Goal: Information Seeking & Learning: Learn about a topic

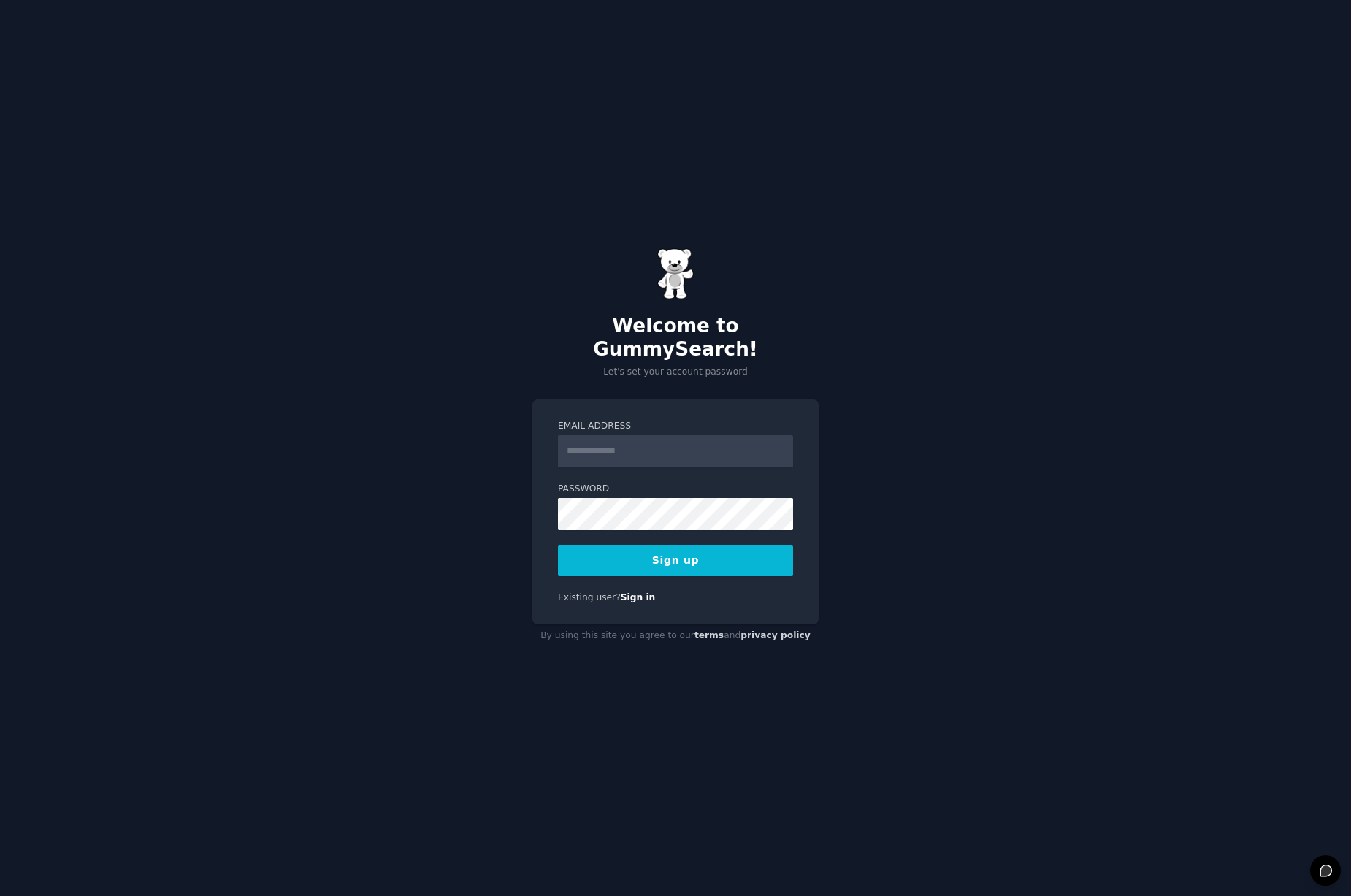
click at [607, 448] on input "Email Address" at bounding box center [676, 451] width 235 height 32
type input "**********"
click at [683, 550] on button "Sign up" at bounding box center [676, 561] width 235 height 31
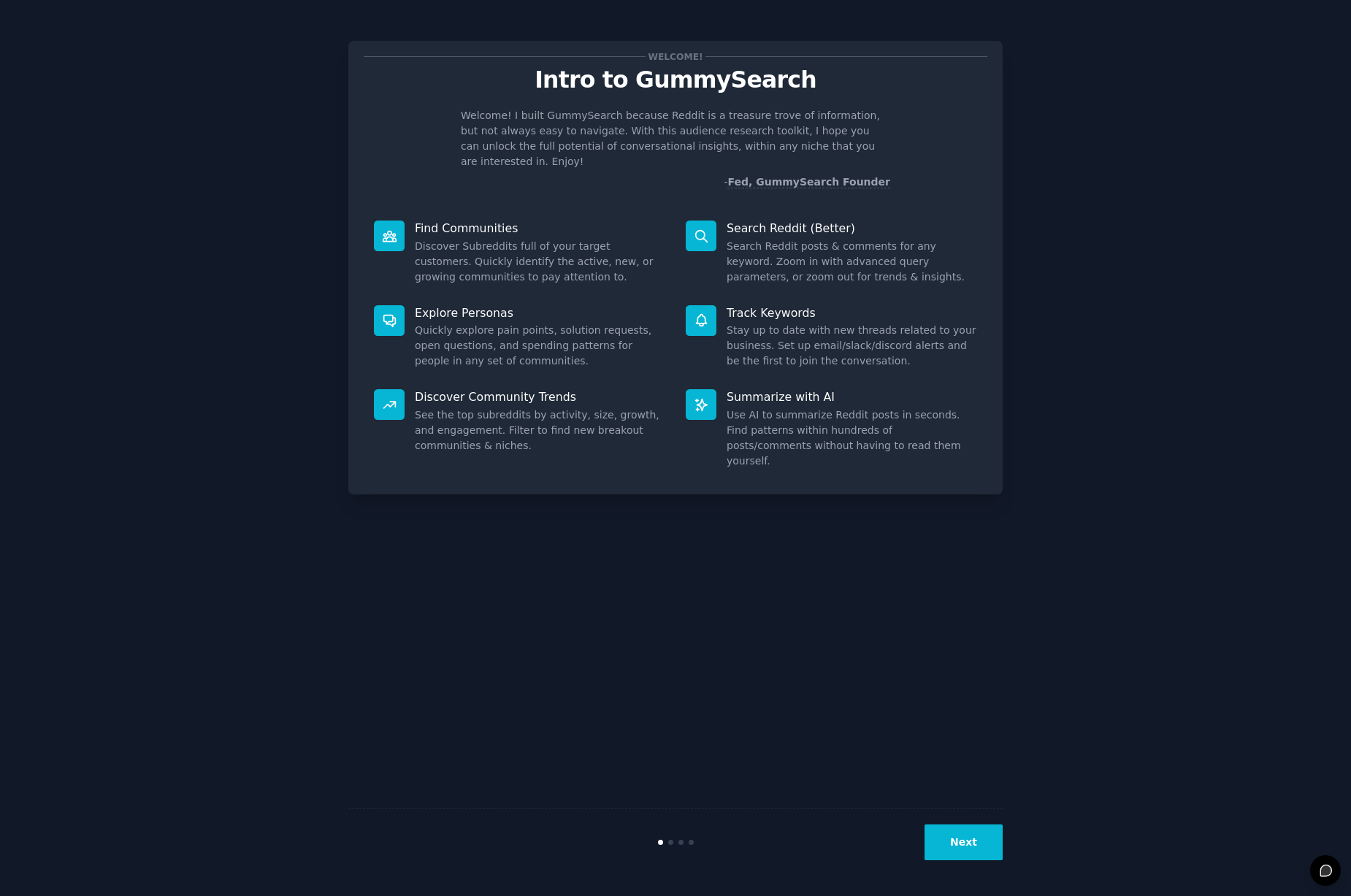
click at [1158, 291] on div "Welcome! Intro to GummySearch Welcome! I built GummySearch because Reddit is a …" at bounding box center [676, 448] width 1310 height 855
click at [960, 834] on button "Next" at bounding box center [964, 843] width 78 height 36
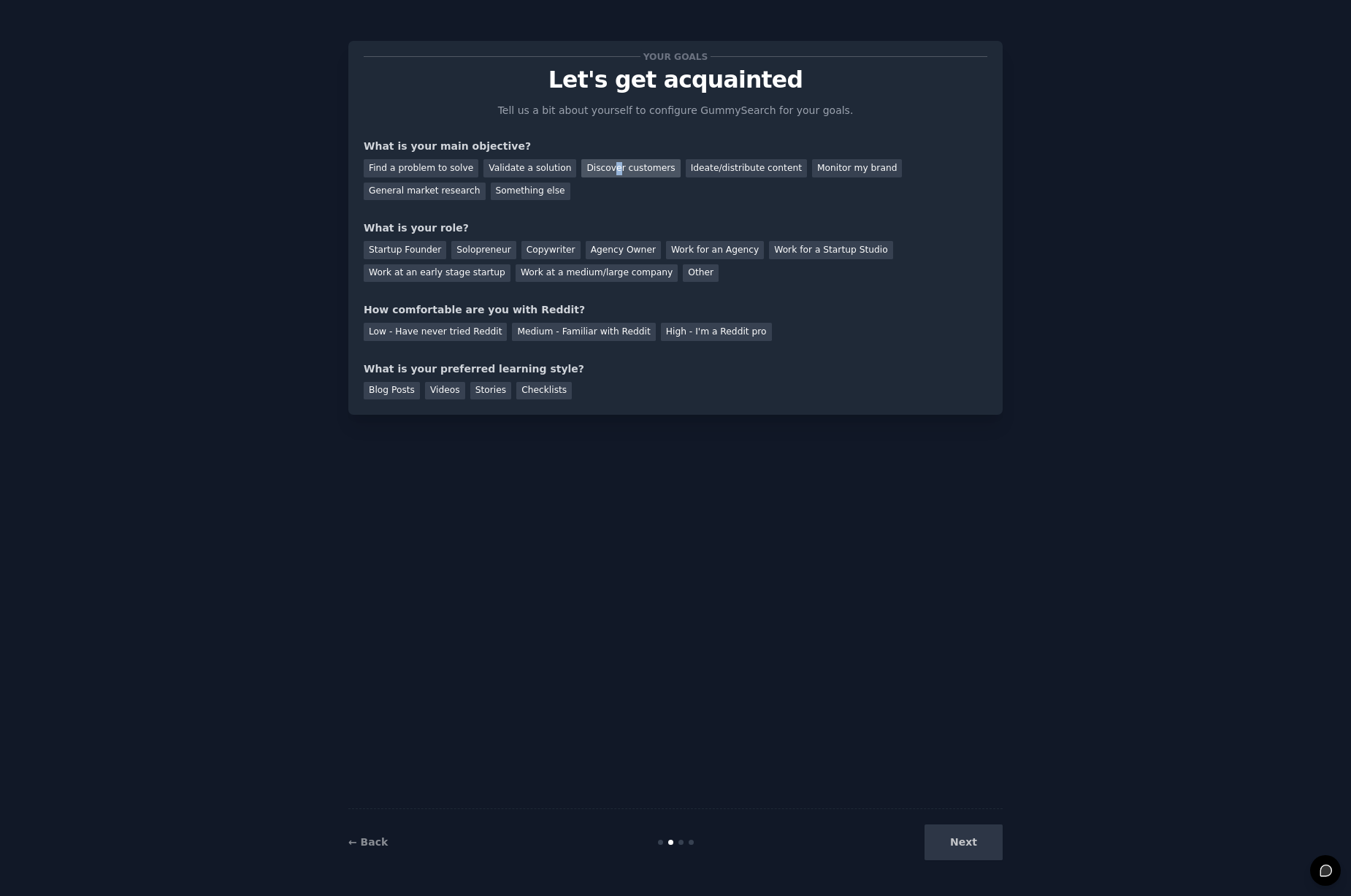
click at [609, 169] on div "Discover customers" at bounding box center [631, 168] width 99 height 19
click at [857, 170] on div "Monitor my brand" at bounding box center [857, 168] width 90 height 19
click at [621, 170] on div "Discover customers" at bounding box center [631, 168] width 99 height 19
click at [551, 251] on div "Copywriter" at bounding box center [550, 250] width 59 height 19
click at [590, 330] on div "Medium - Familiar with Reddit" at bounding box center [583, 333] width 143 height 19
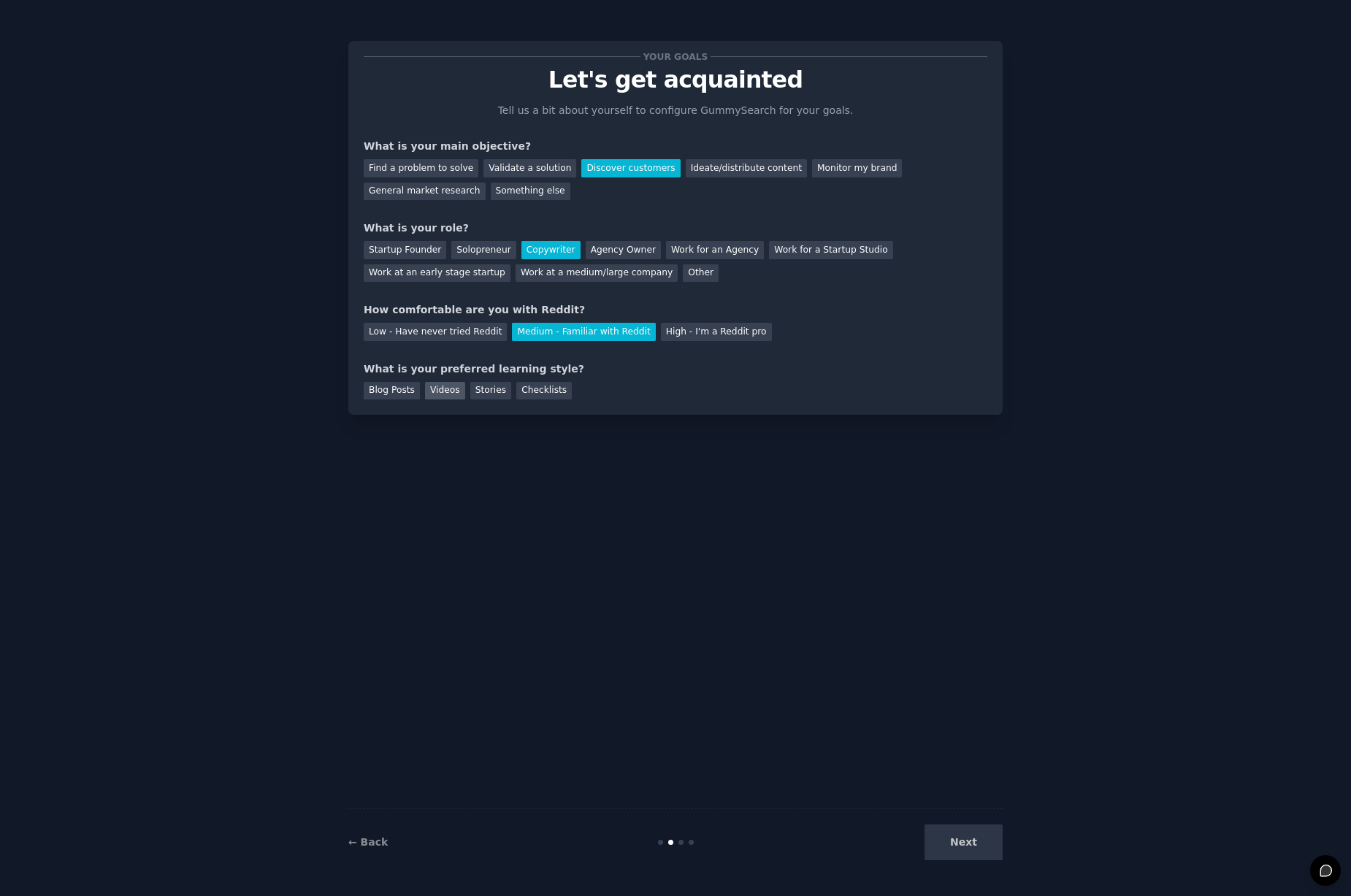
click at [450, 396] on div "Videos" at bounding box center [445, 391] width 40 height 19
click at [939, 838] on button "Next" at bounding box center [964, 843] width 78 height 36
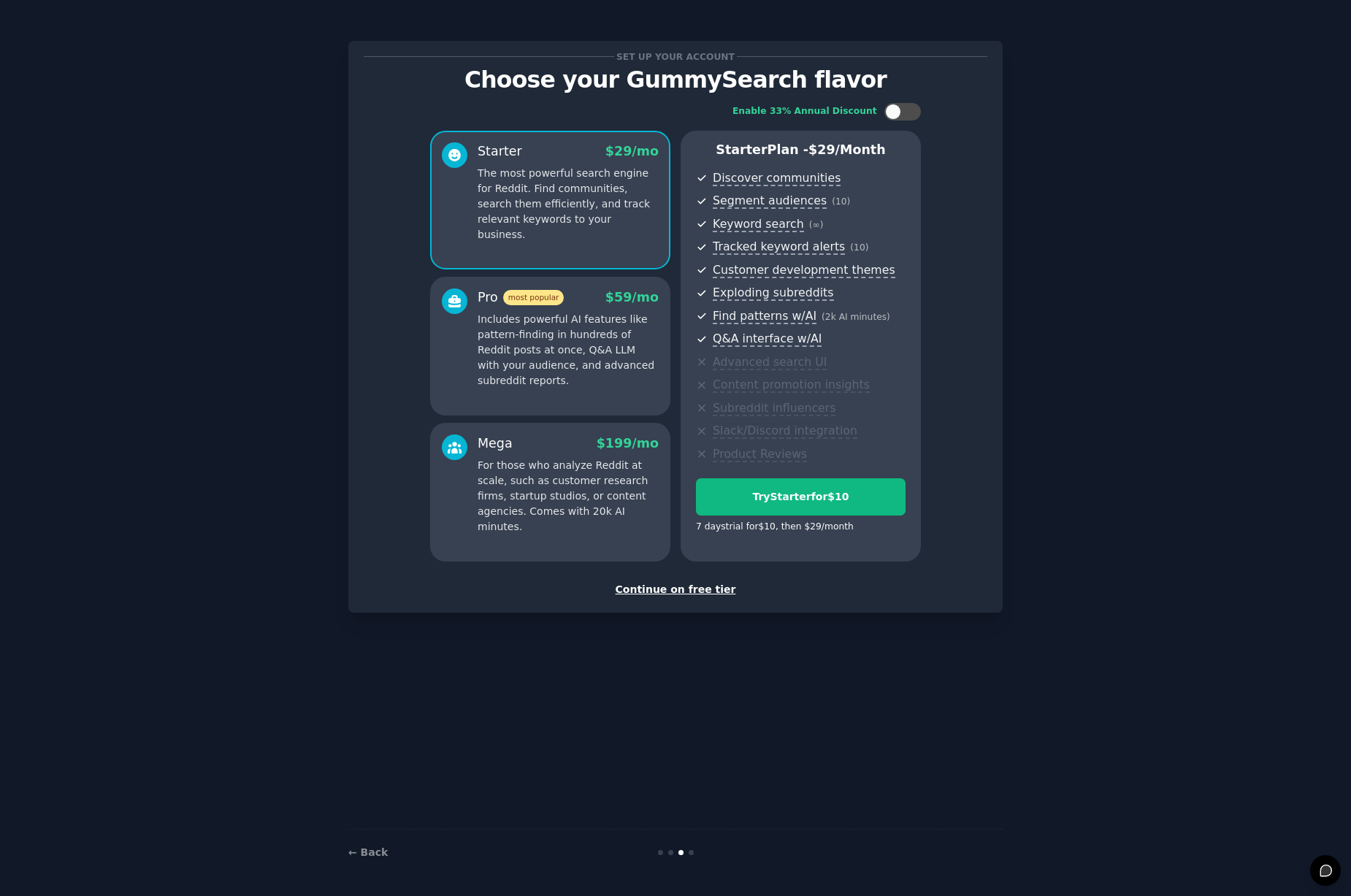
click at [675, 589] on div "Continue on free tier" at bounding box center [676, 590] width 624 height 15
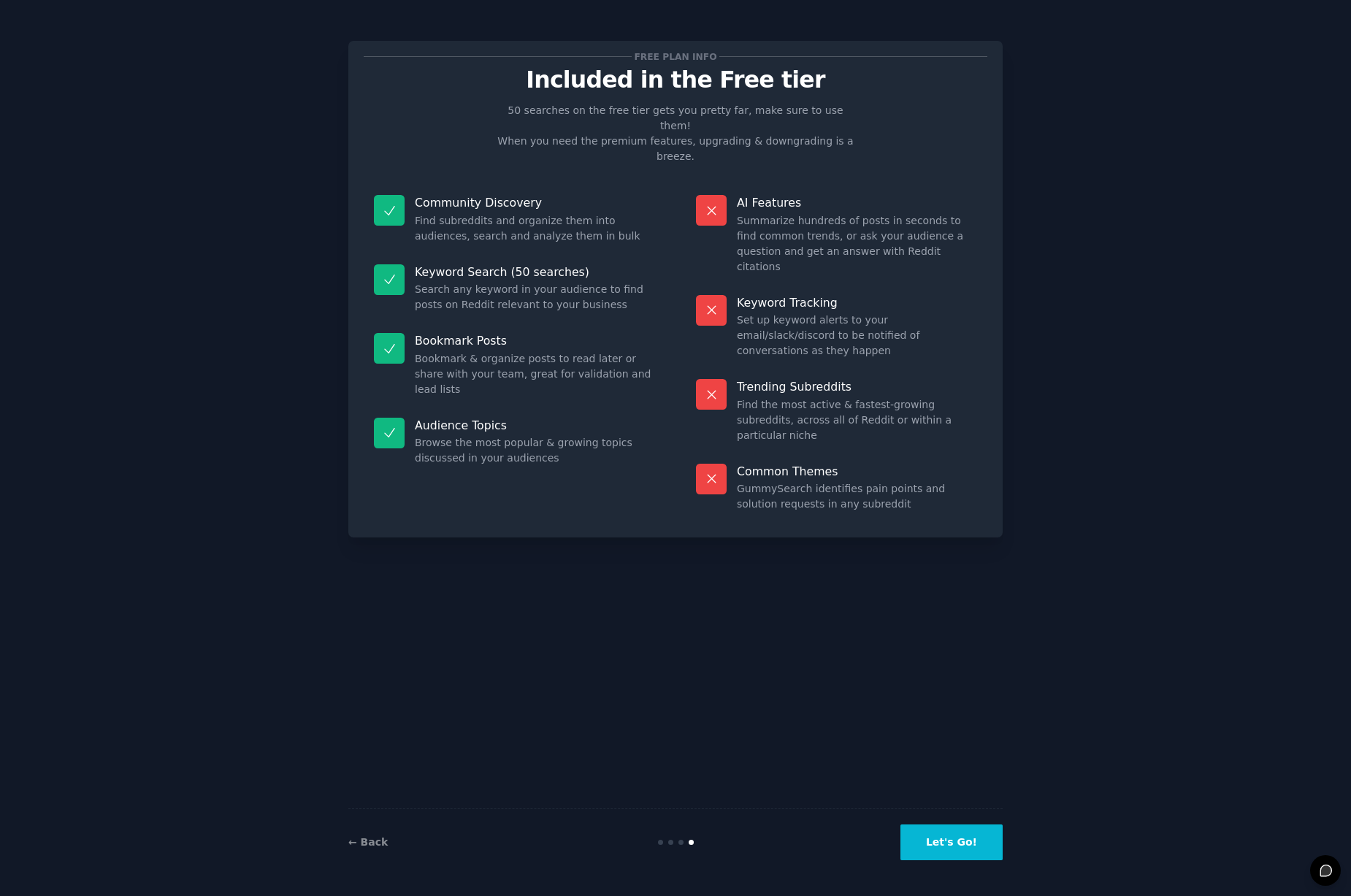
click at [959, 845] on button "Let's Go!" at bounding box center [951, 843] width 102 height 36
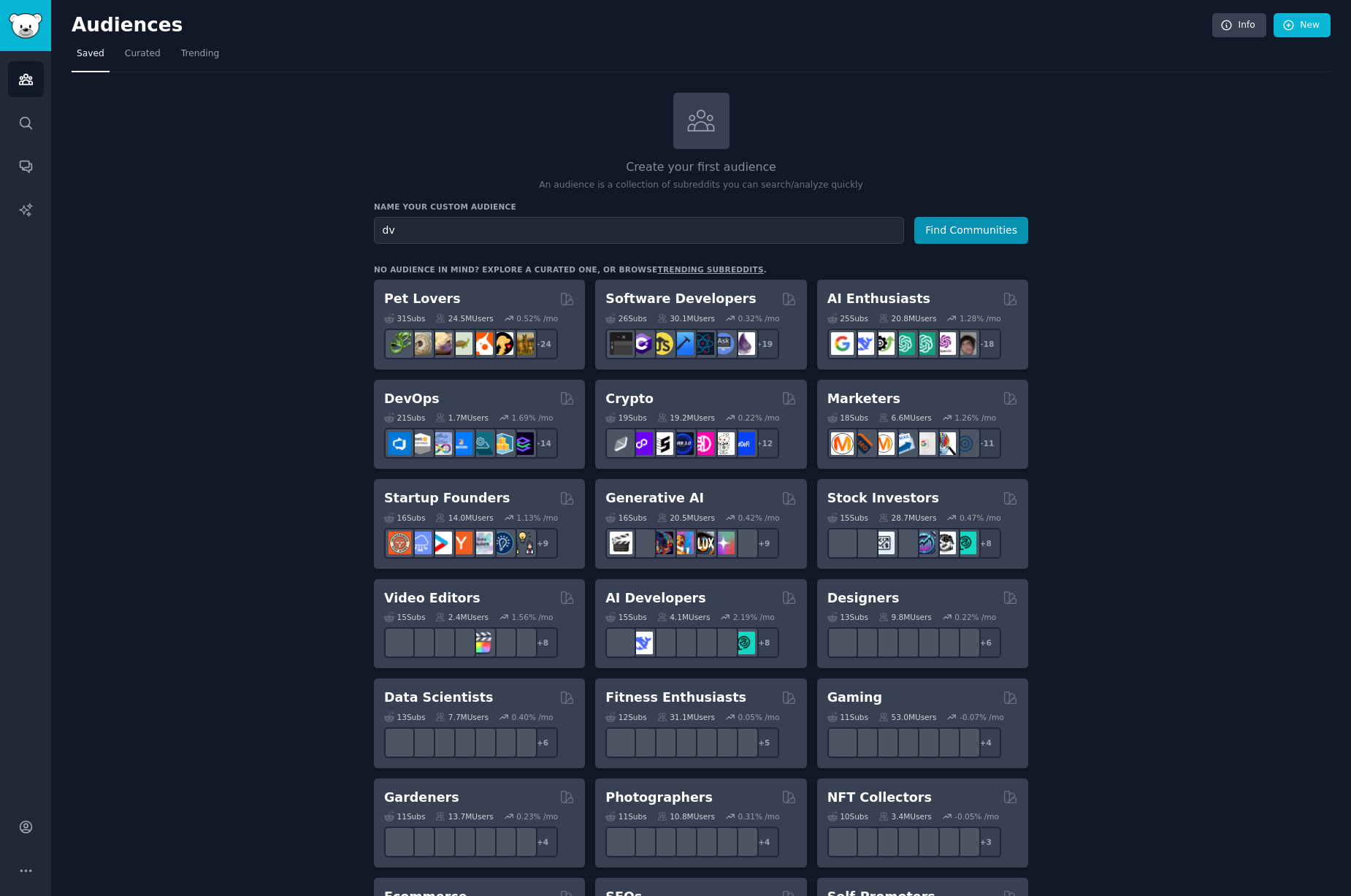
type input "d"
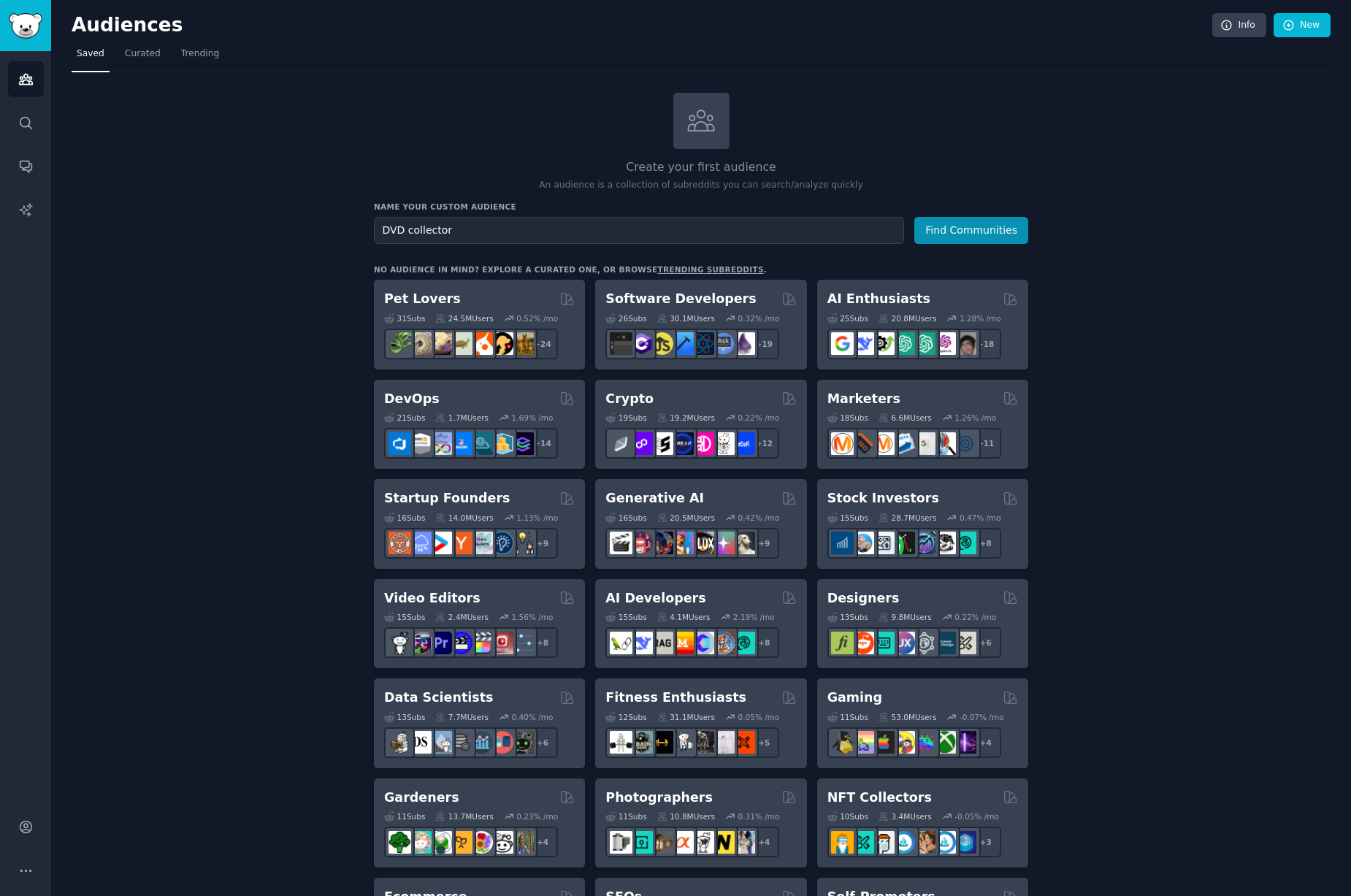
drag, startPoint x: 461, startPoint y: 225, endPoint x: 370, endPoint y: 229, distance: 91.1
click at [370, 229] on div "Create your first audience An audience is a collection of subreddits you can se…" at bounding box center [702, 888] width 1259 height 1591
type input "DVD collector"
click at [474, 146] on div "Create your first audience An audience is a collection of subreddits you can se…" at bounding box center [701, 142] width 654 height 99
click at [968, 226] on button "Find Communities" at bounding box center [972, 230] width 114 height 27
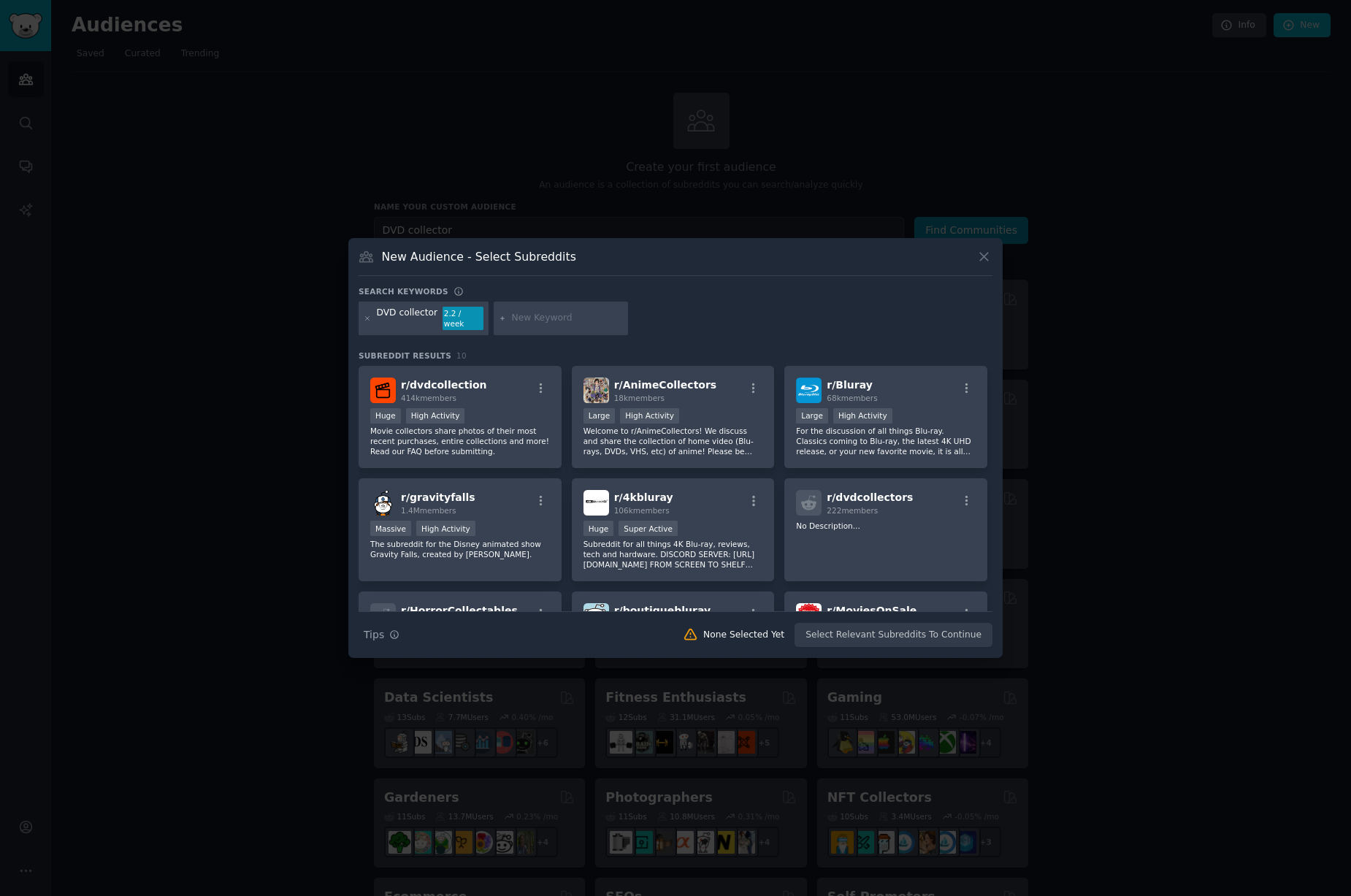
click at [519, 311] on div at bounding box center [561, 319] width 135 height 34
click at [501, 319] on icon at bounding box center [503, 318] width 4 height 4
click at [533, 318] on input "text" at bounding box center [567, 319] width 111 height 13
click at [501, 316] on icon at bounding box center [503, 318] width 4 height 4
click at [513, 313] on input "text" at bounding box center [567, 319] width 111 height 13
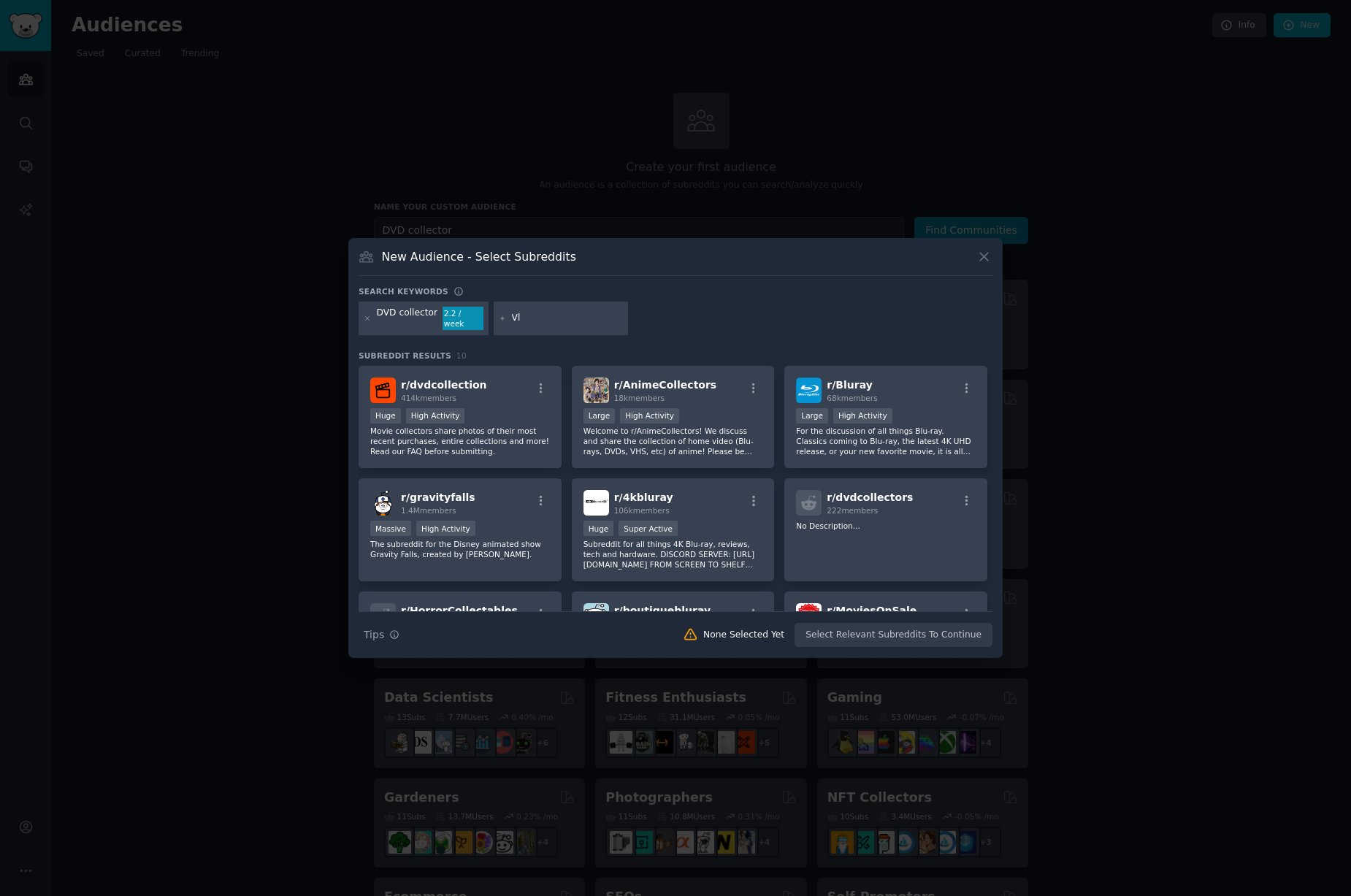
type input "V"
type input "Blu-ray"
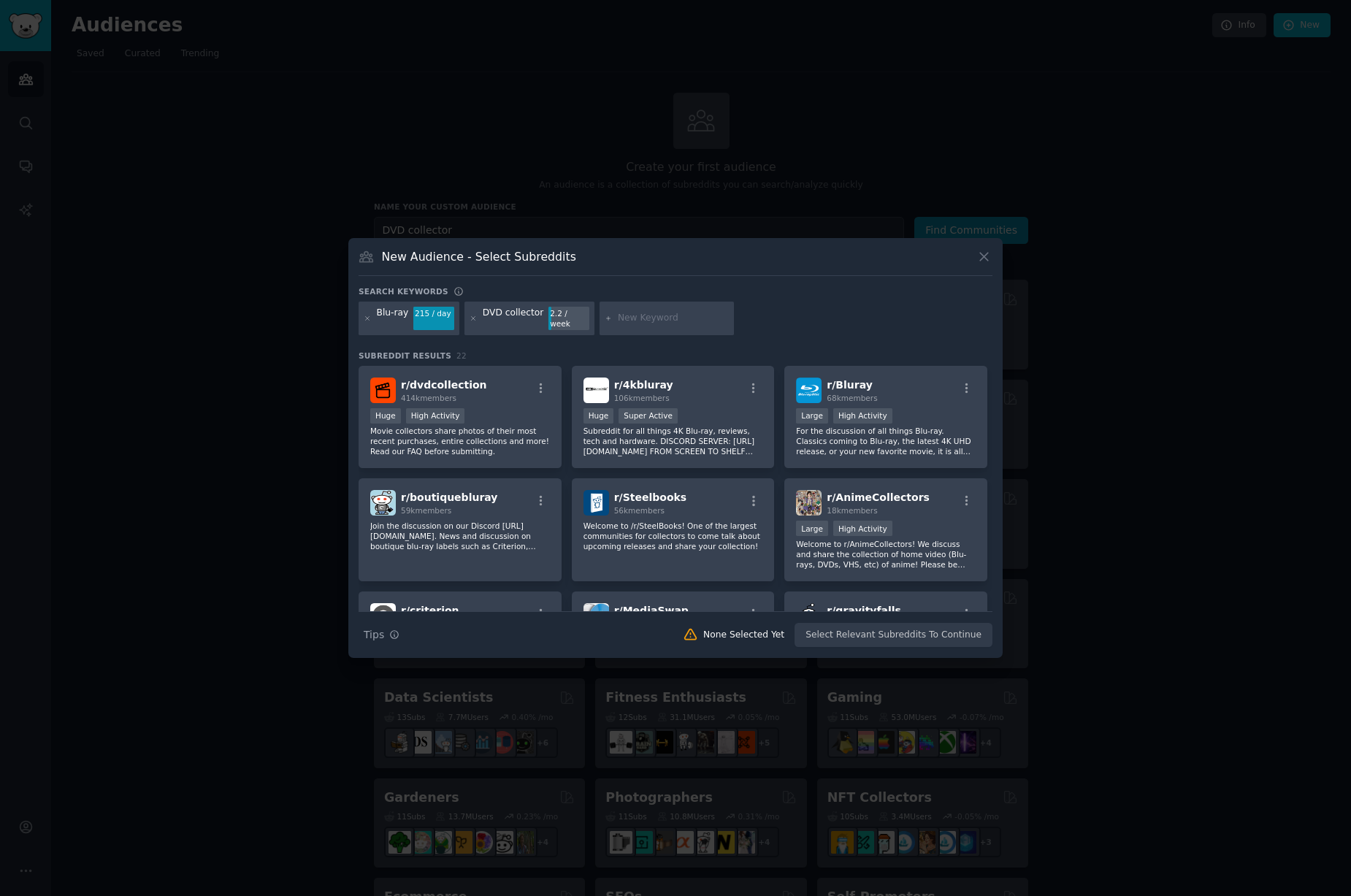
click at [855, 302] on div "Search keywords" at bounding box center [676, 293] width 634 height 15
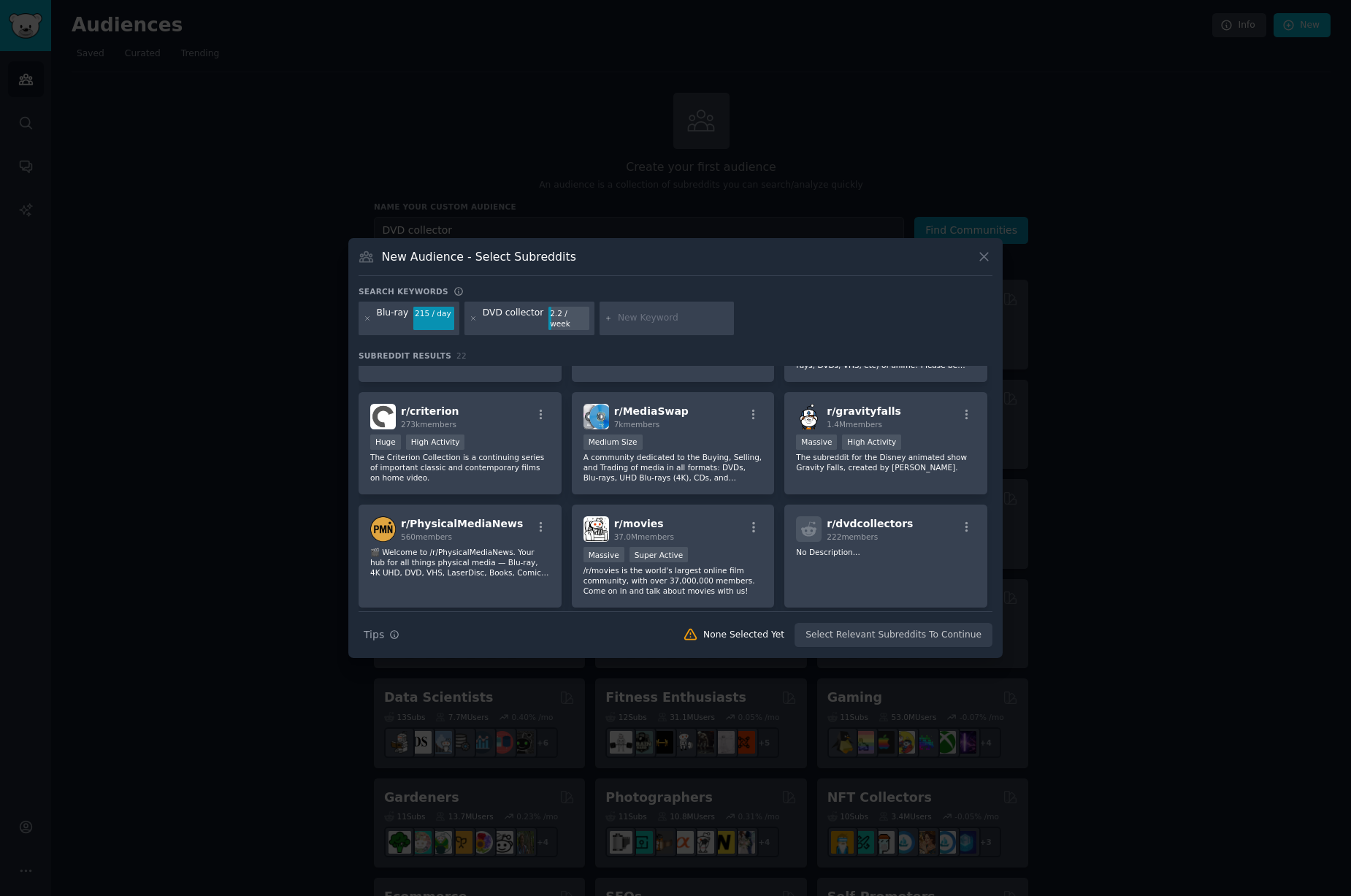
scroll to position [438, 0]
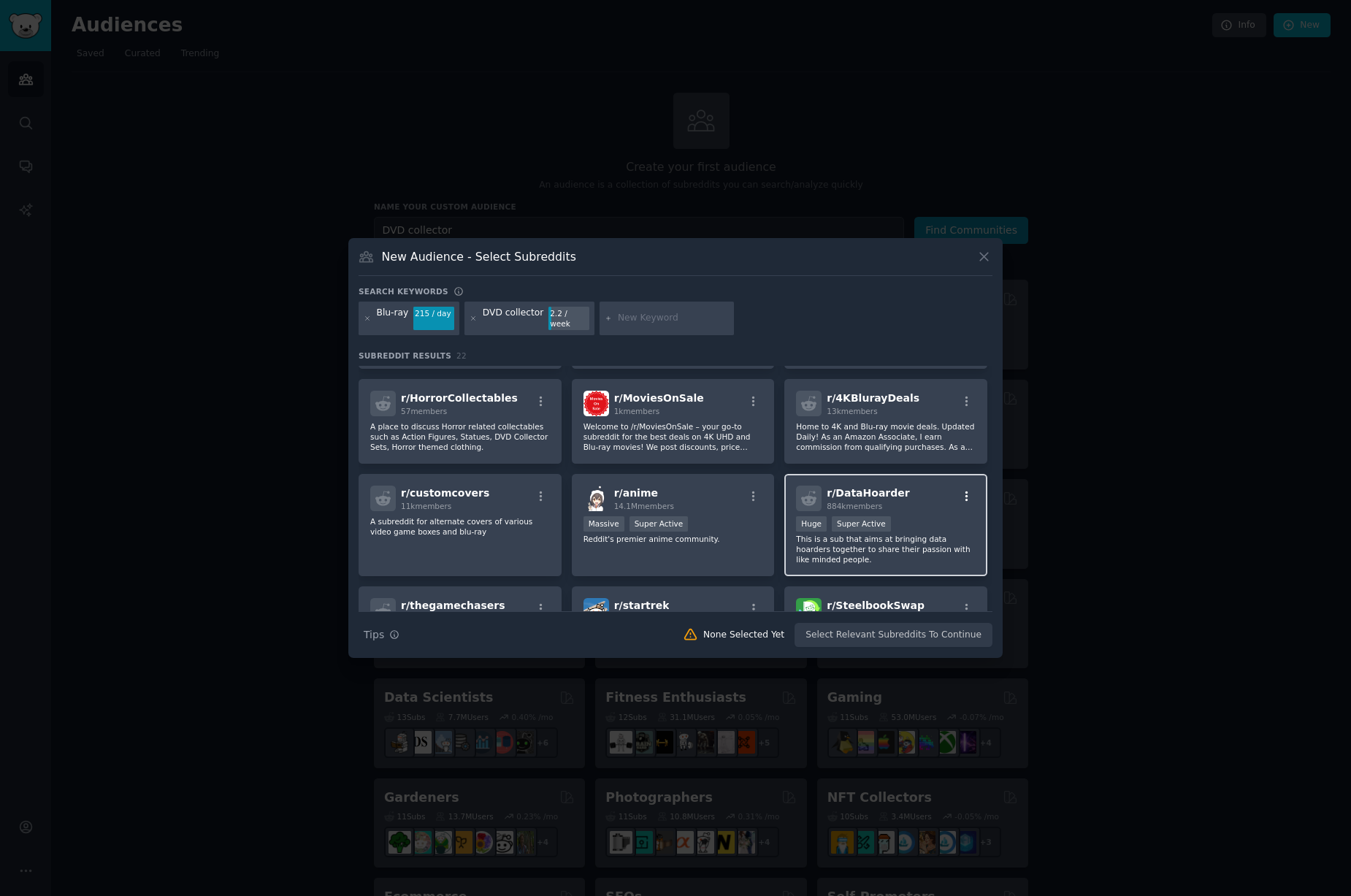
click at [964, 491] on icon "button" at bounding box center [967, 497] width 13 height 13
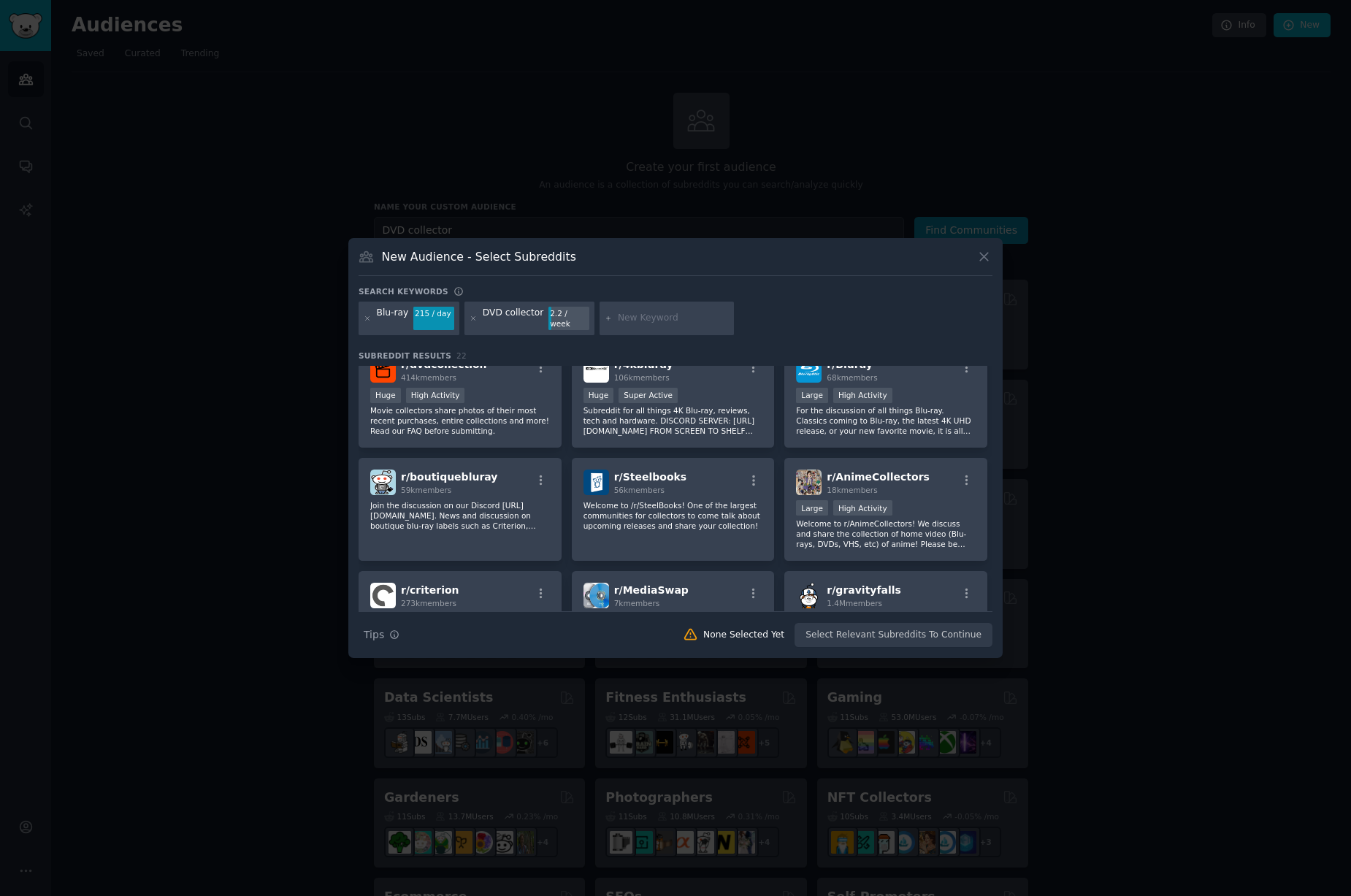
scroll to position [0, 0]
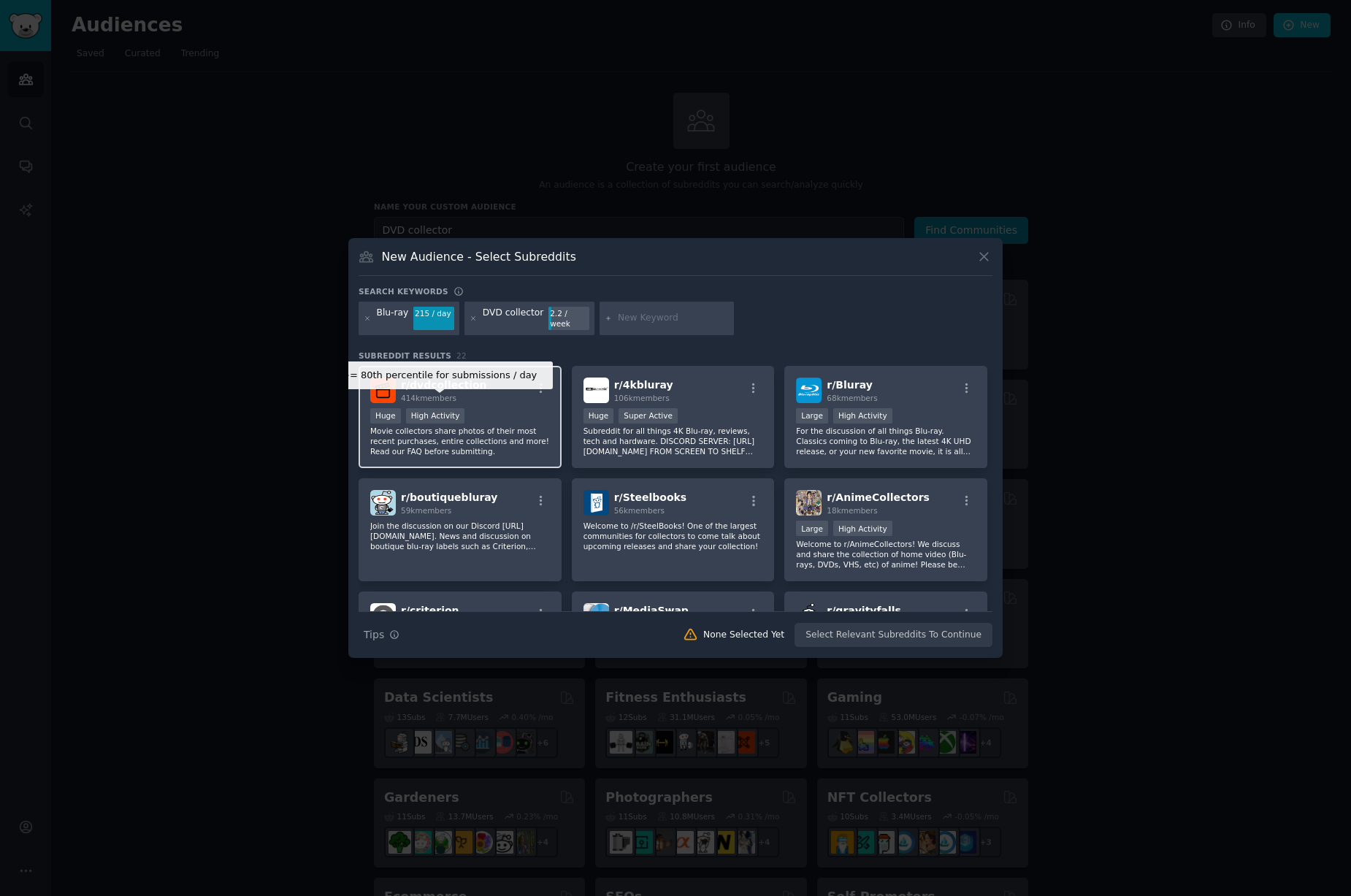
click at [430, 408] on div "High Activity" at bounding box center [435, 416] width 59 height 15
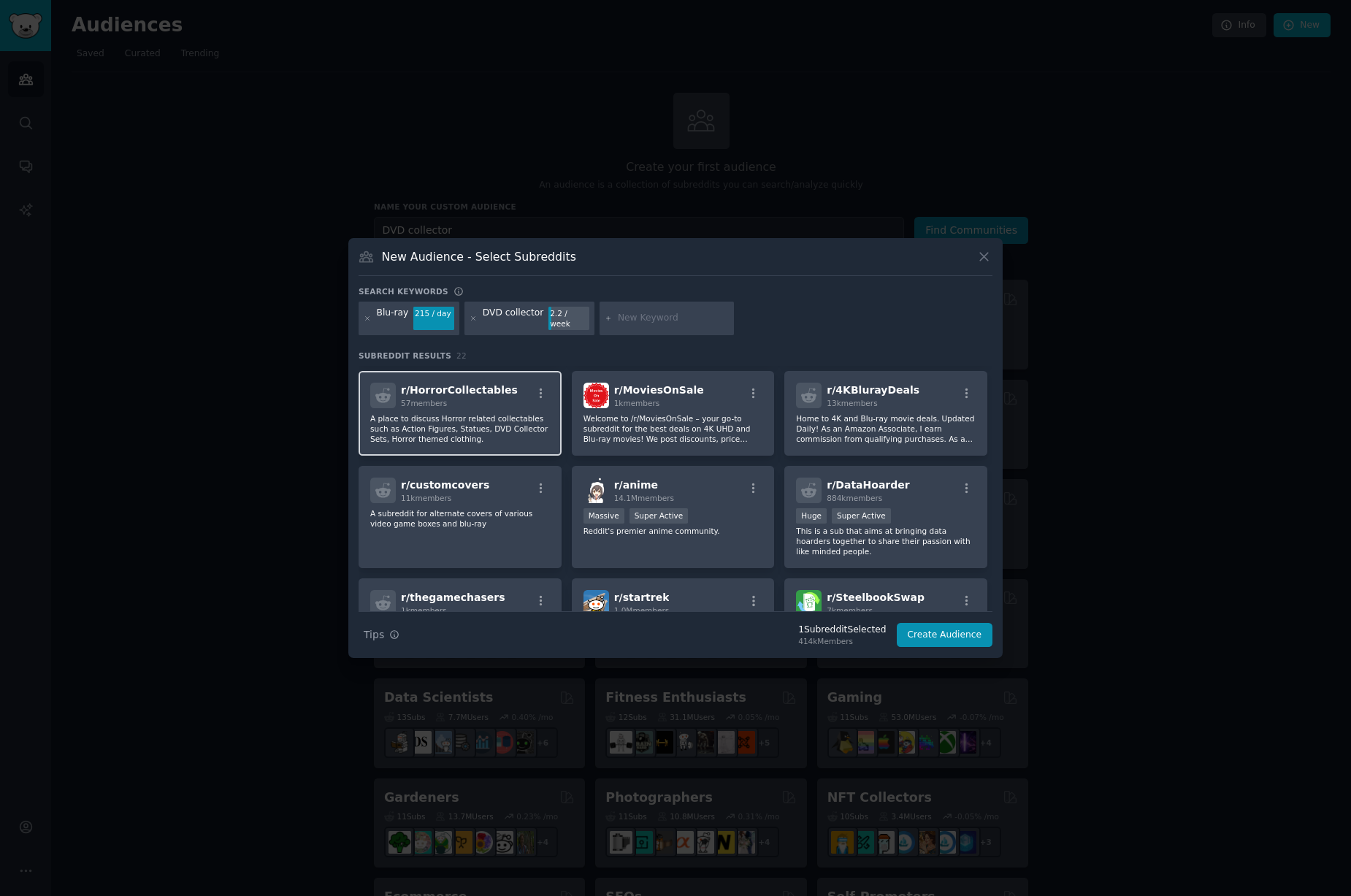
click at [491, 401] on div "57 members" at bounding box center [459, 403] width 117 height 10
click at [475, 413] on p "A place to discuss Horror related collectables such as Action Figures, Statues,…" at bounding box center [460, 428] width 179 height 31
click at [911, 404] on div "r/ 4KBlurayDeals 13k members Home to 4K and Blu-ray movie deals. Updated Daily!…" at bounding box center [886, 413] width 203 height 85
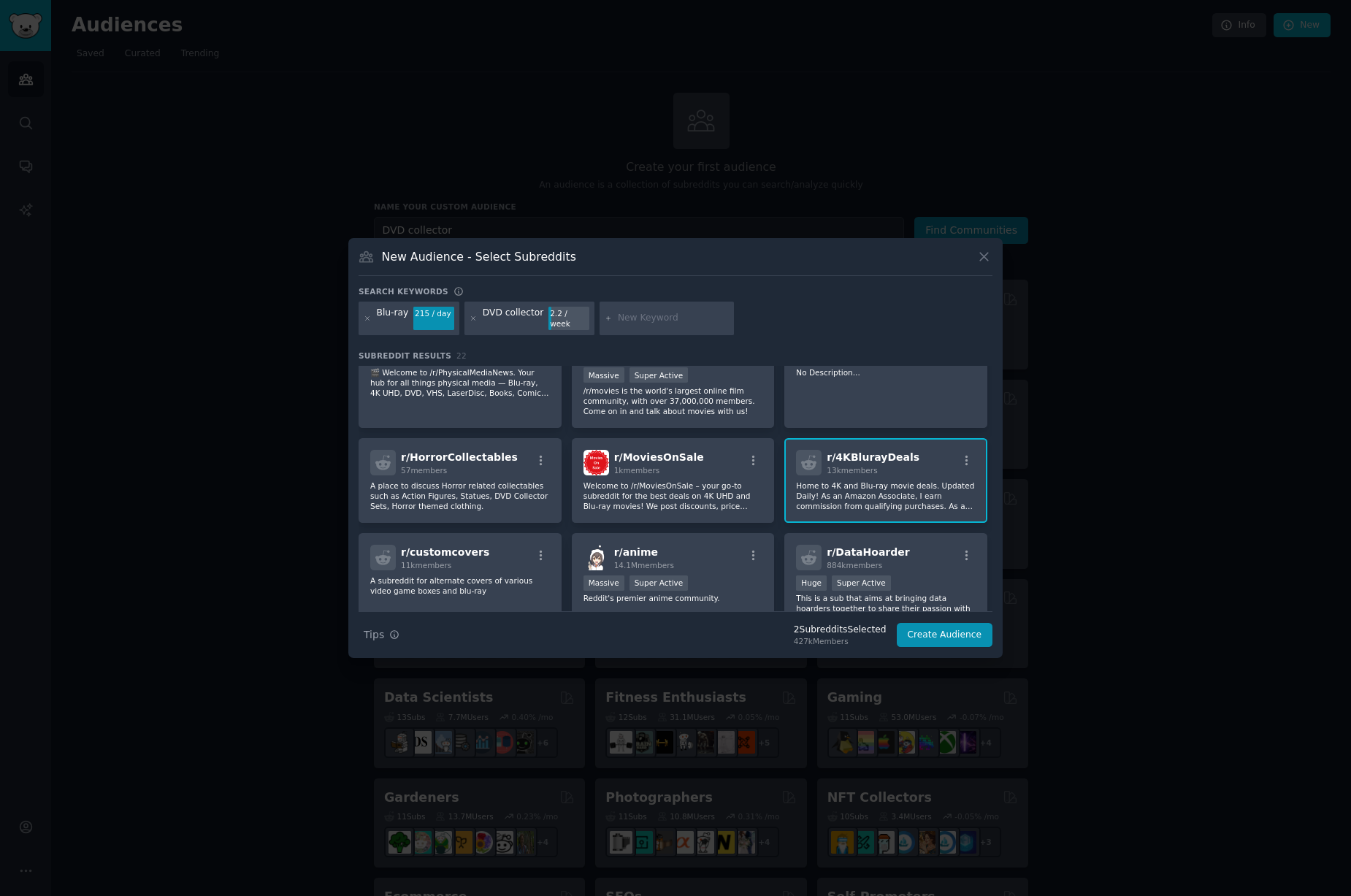
scroll to position [373, 0]
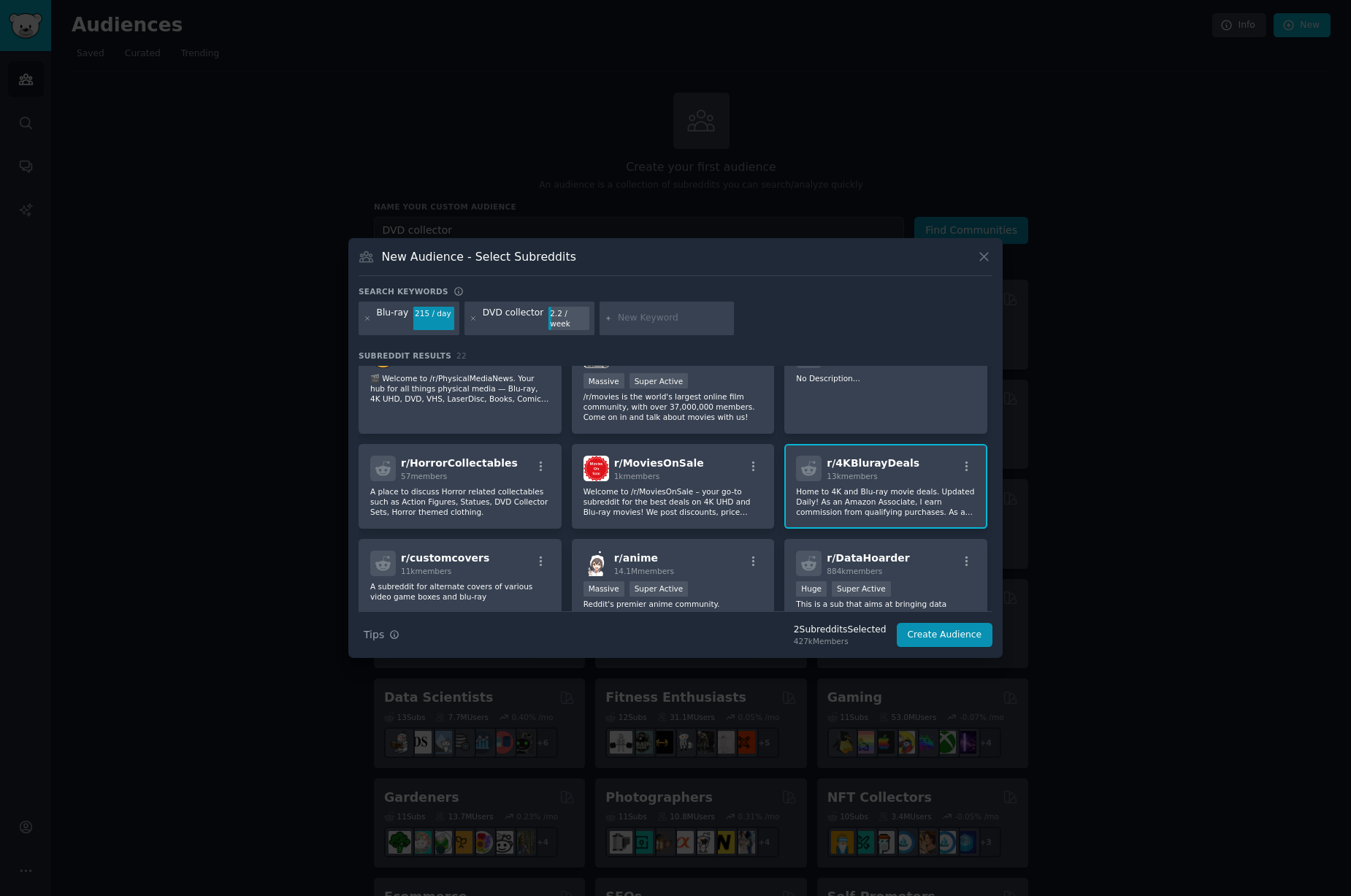
click at [394, 320] on div "Blu-ray" at bounding box center [392, 318] width 32 height 23
click at [505, 312] on div "DVD collector" at bounding box center [514, 318] width 62 height 23
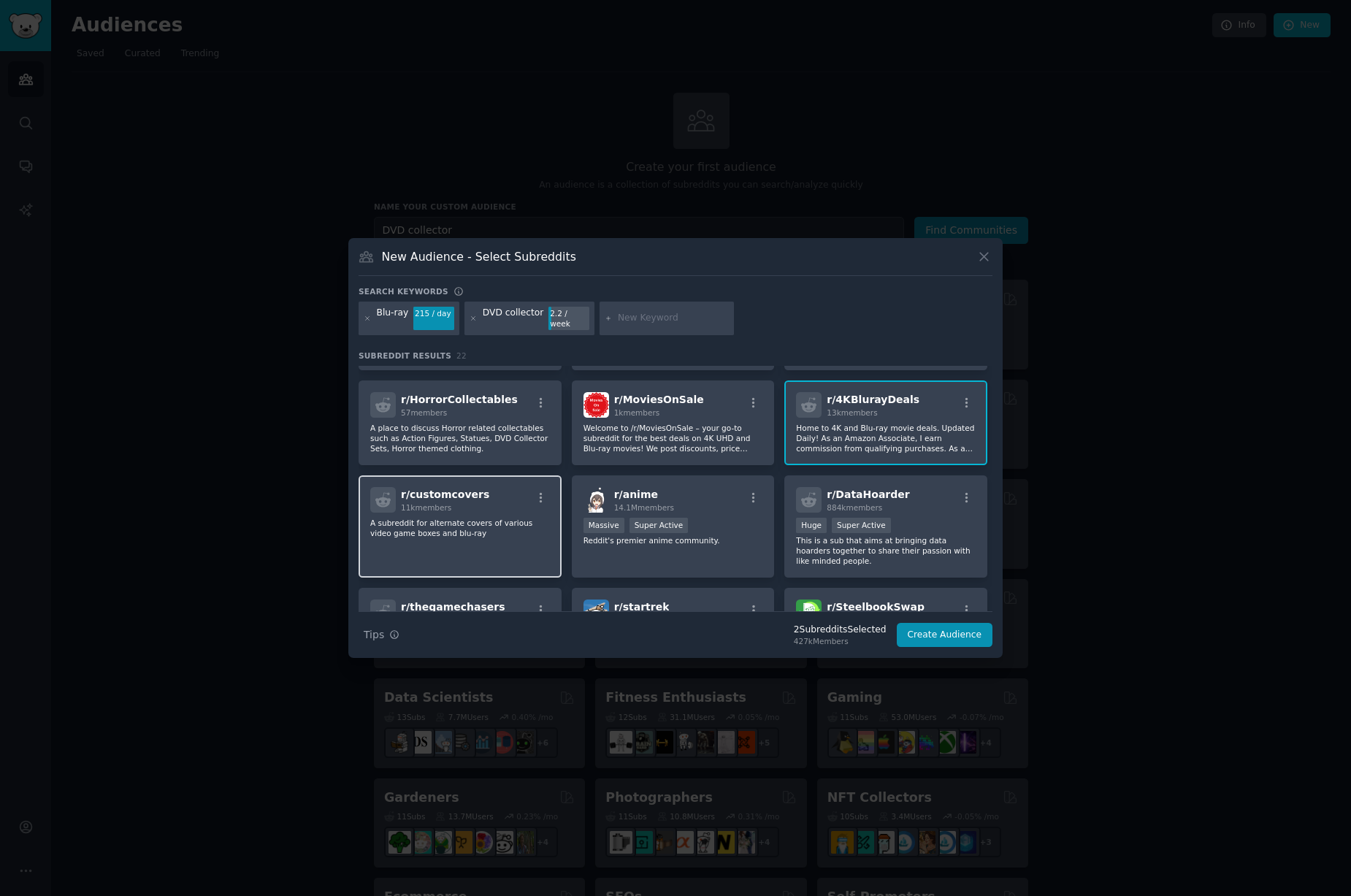
scroll to position [519, 0]
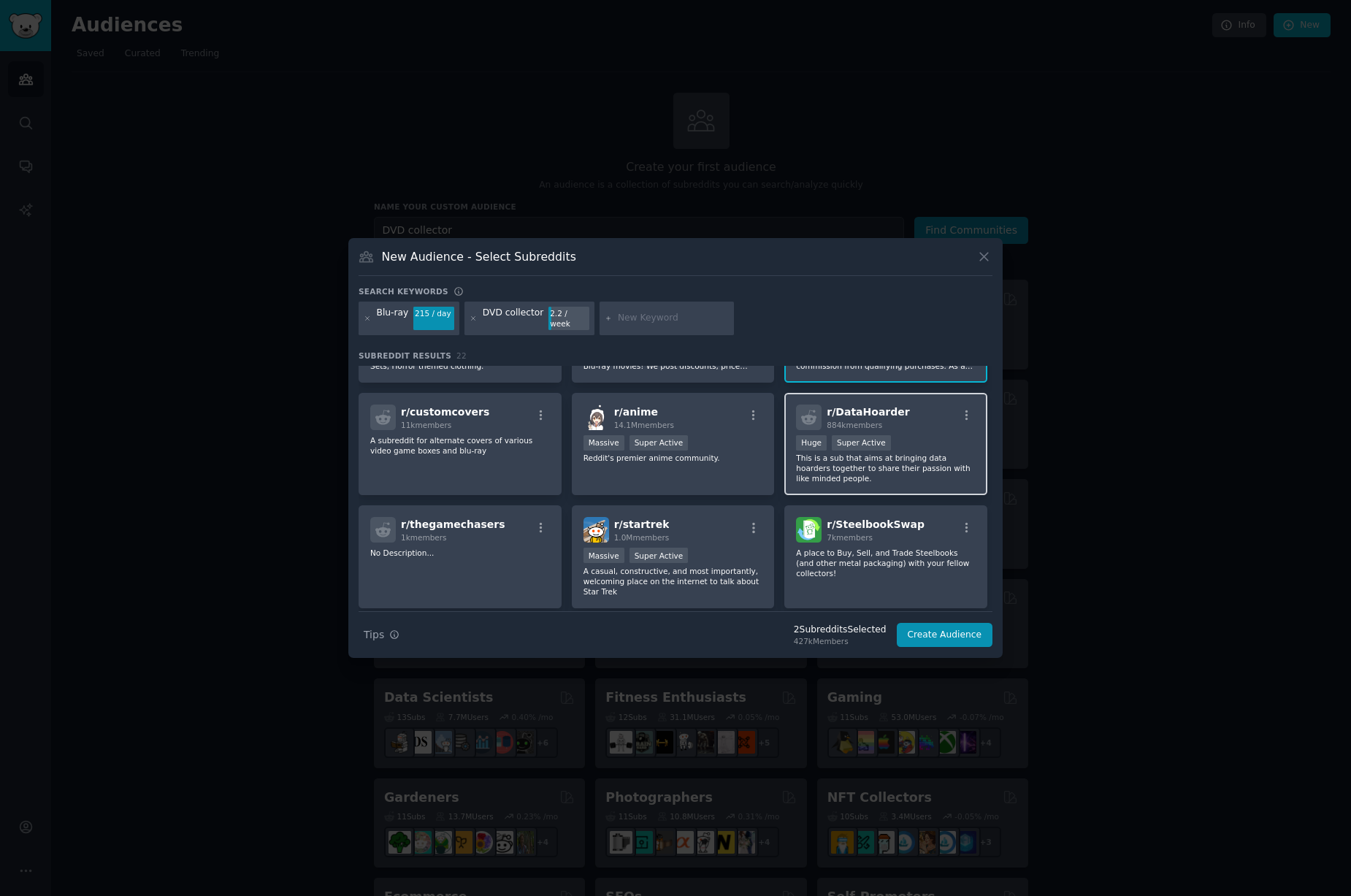
click at [904, 427] on div "r/ [PERSON_NAME] 884k members >= 95th percentile for submissions / day Huge Sup…" at bounding box center [886, 445] width 203 height 103
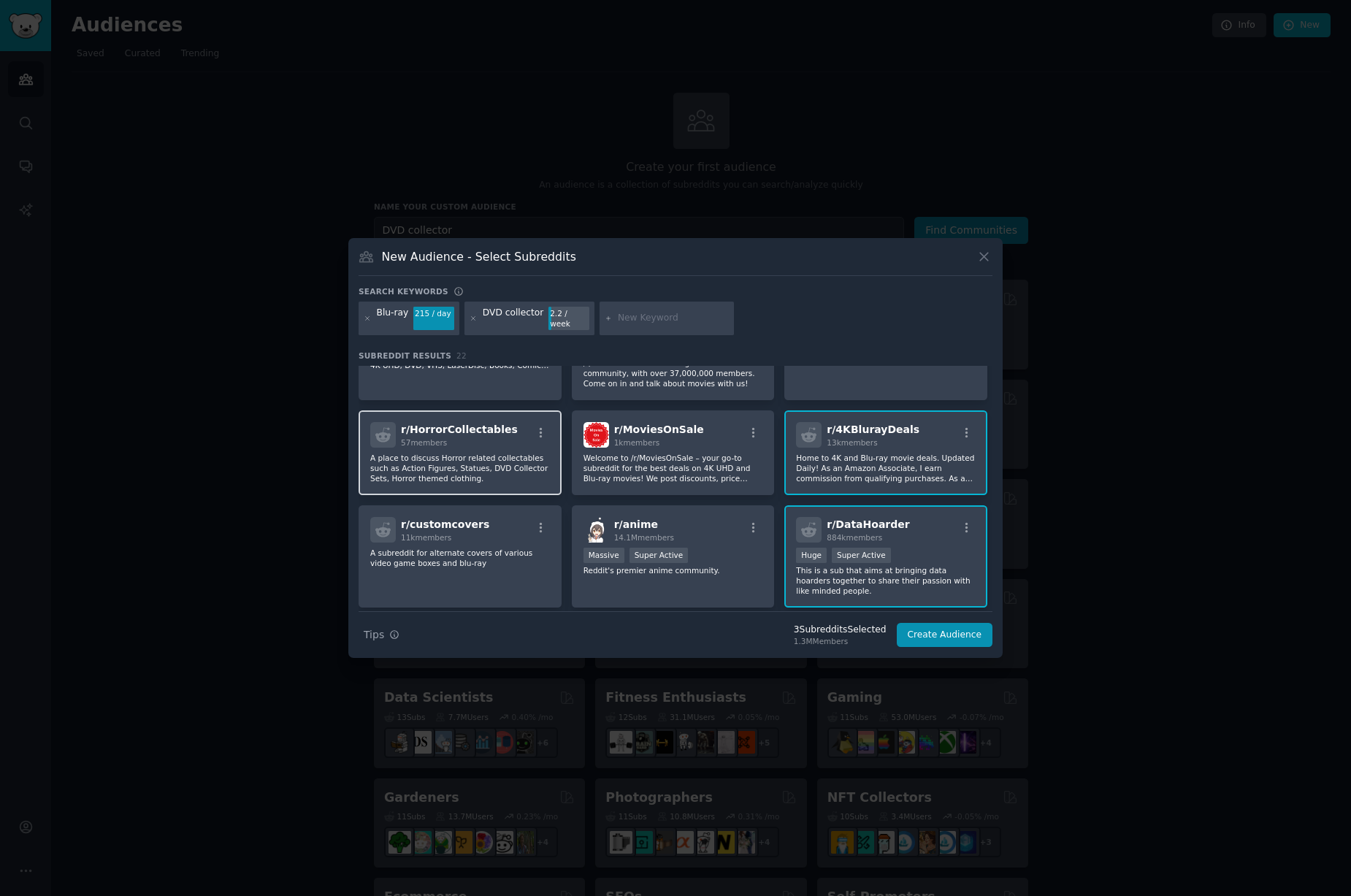
scroll to position [232, 0]
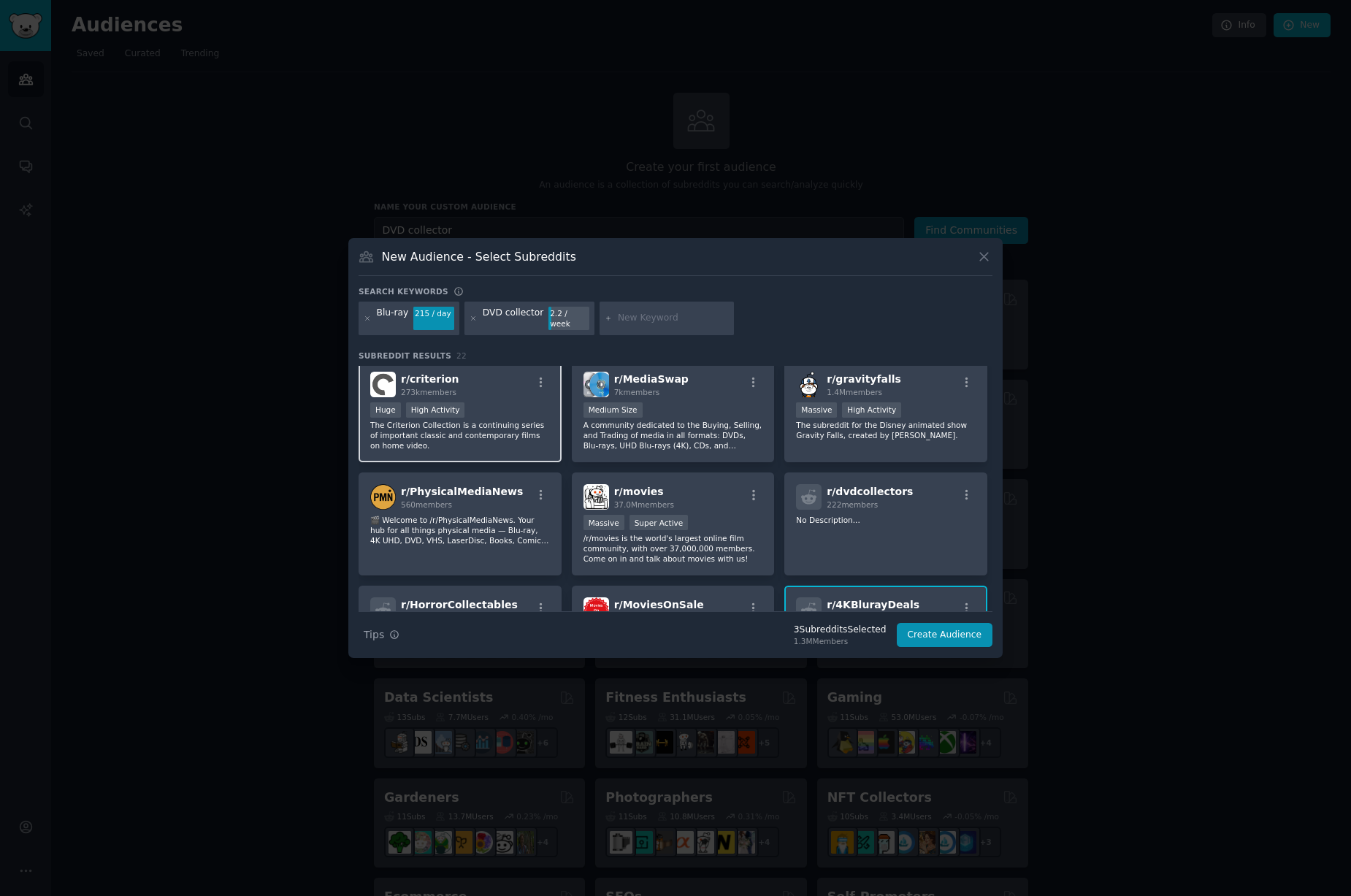
click at [505, 424] on p "The Criterion Collection is a continuing series of important classic and contem…" at bounding box center [460, 435] width 179 height 31
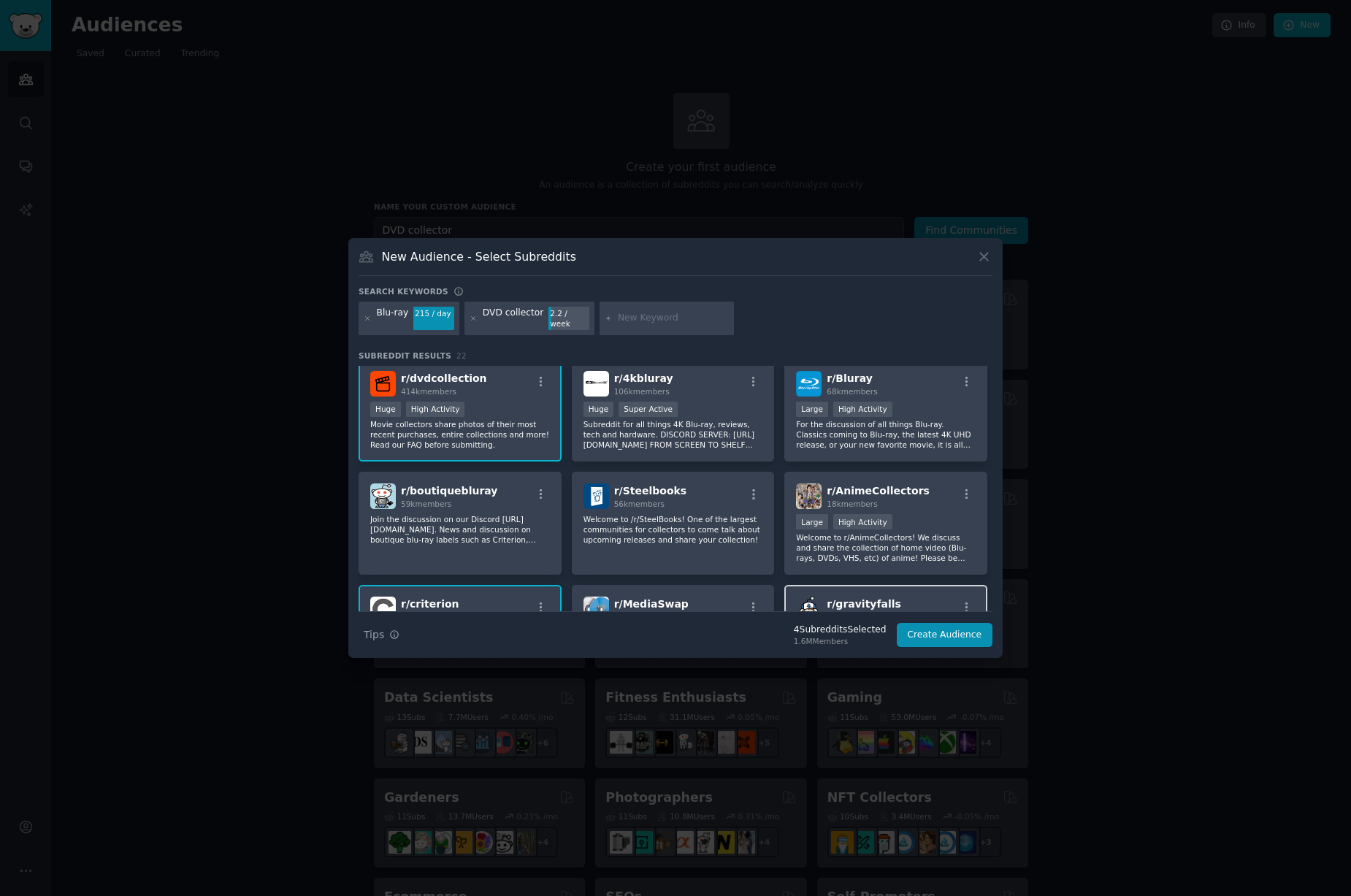
scroll to position [0, 0]
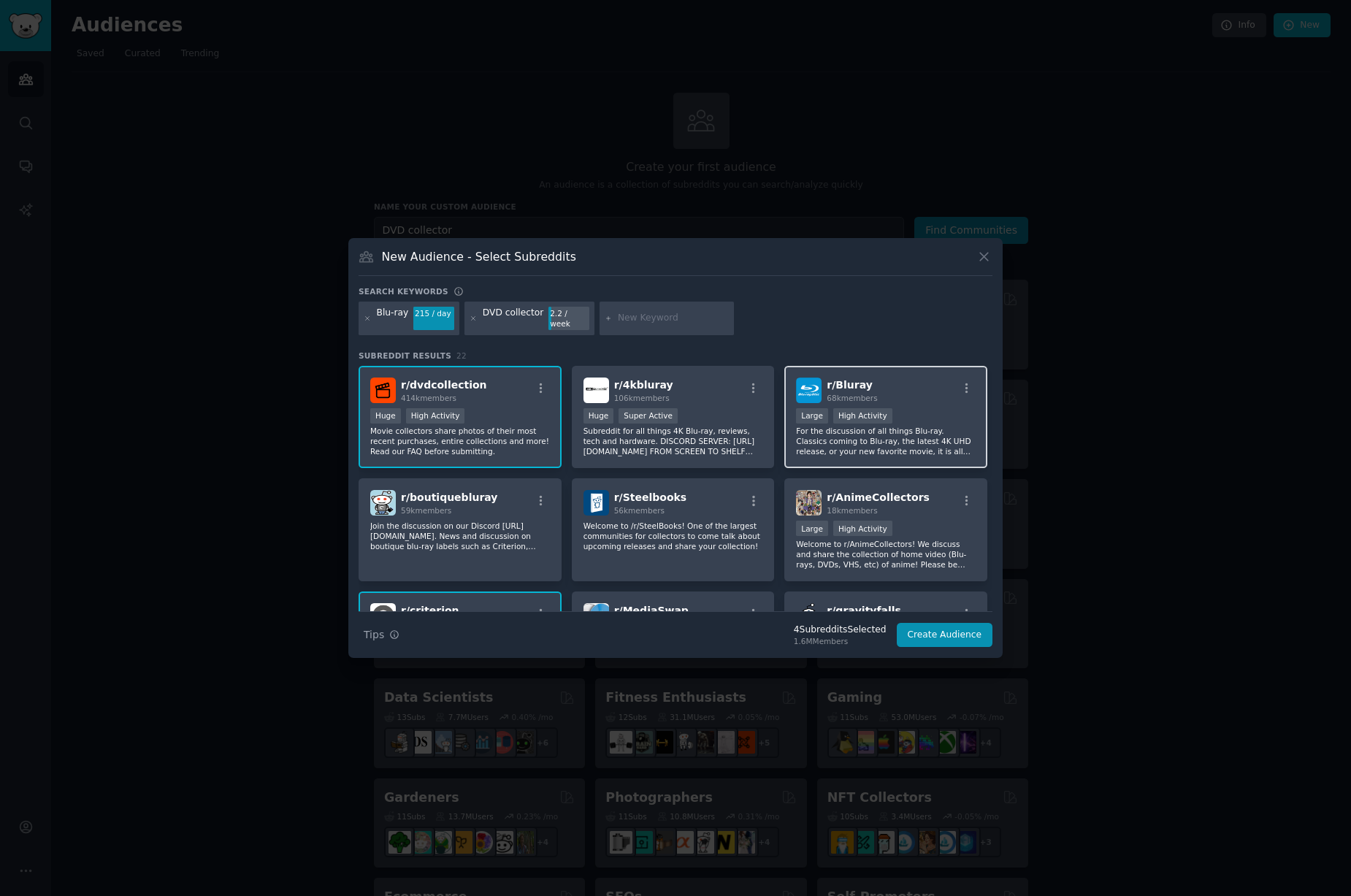
click at [904, 429] on p "For the discussion of all things Blu-ray. Classics coming to Blu-ray, the lates…" at bounding box center [886, 441] width 179 height 31
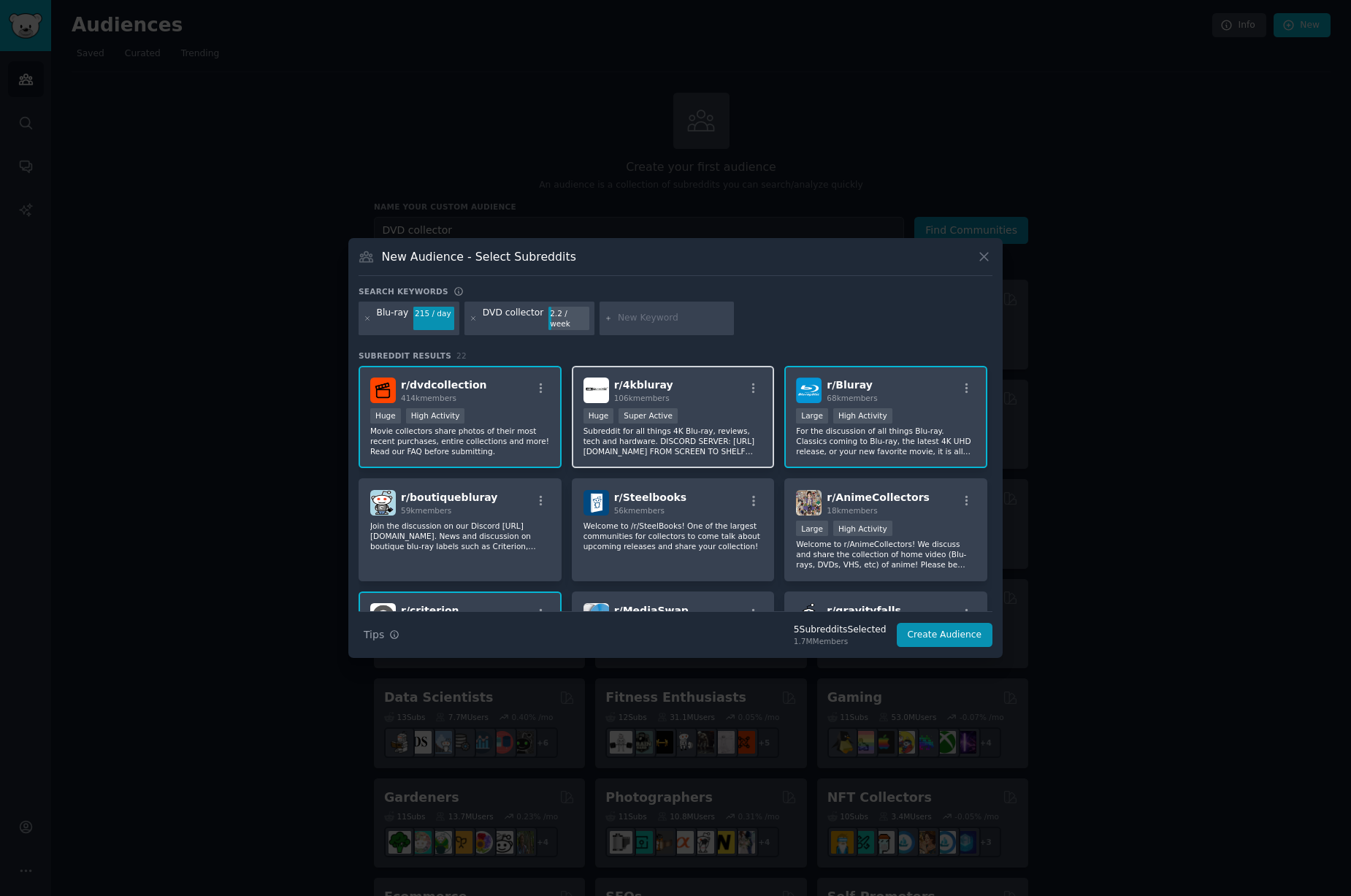
click at [698, 416] on div "Huge Super Active" at bounding box center [674, 418] width 179 height 19
click at [505, 525] on p "Join the discussion on our Discord [URL][DOMAIN_NAME]. News and discussion on b…" at bounding box center [460, 535] width 179 height 31
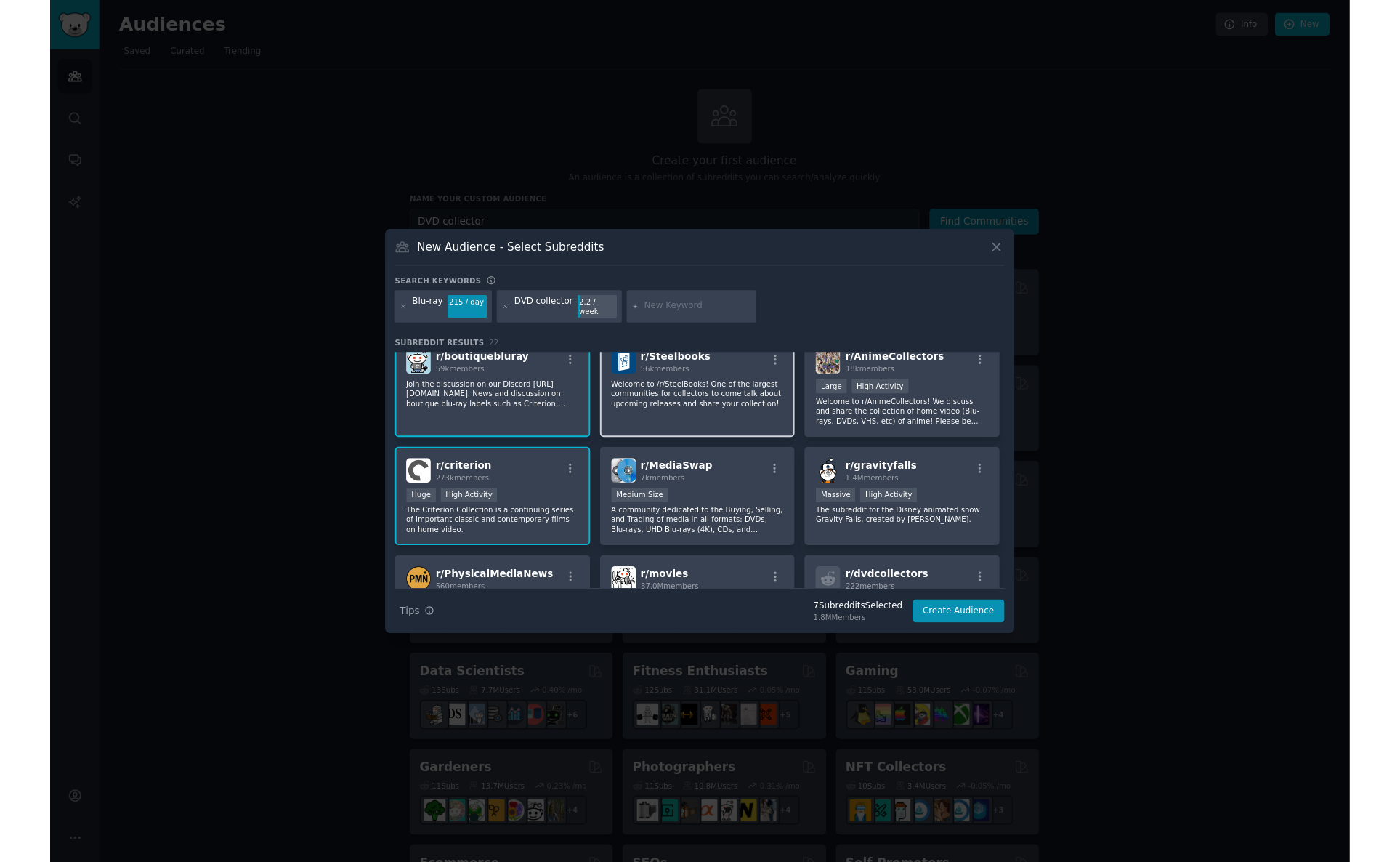
scroll to position [219, 0]
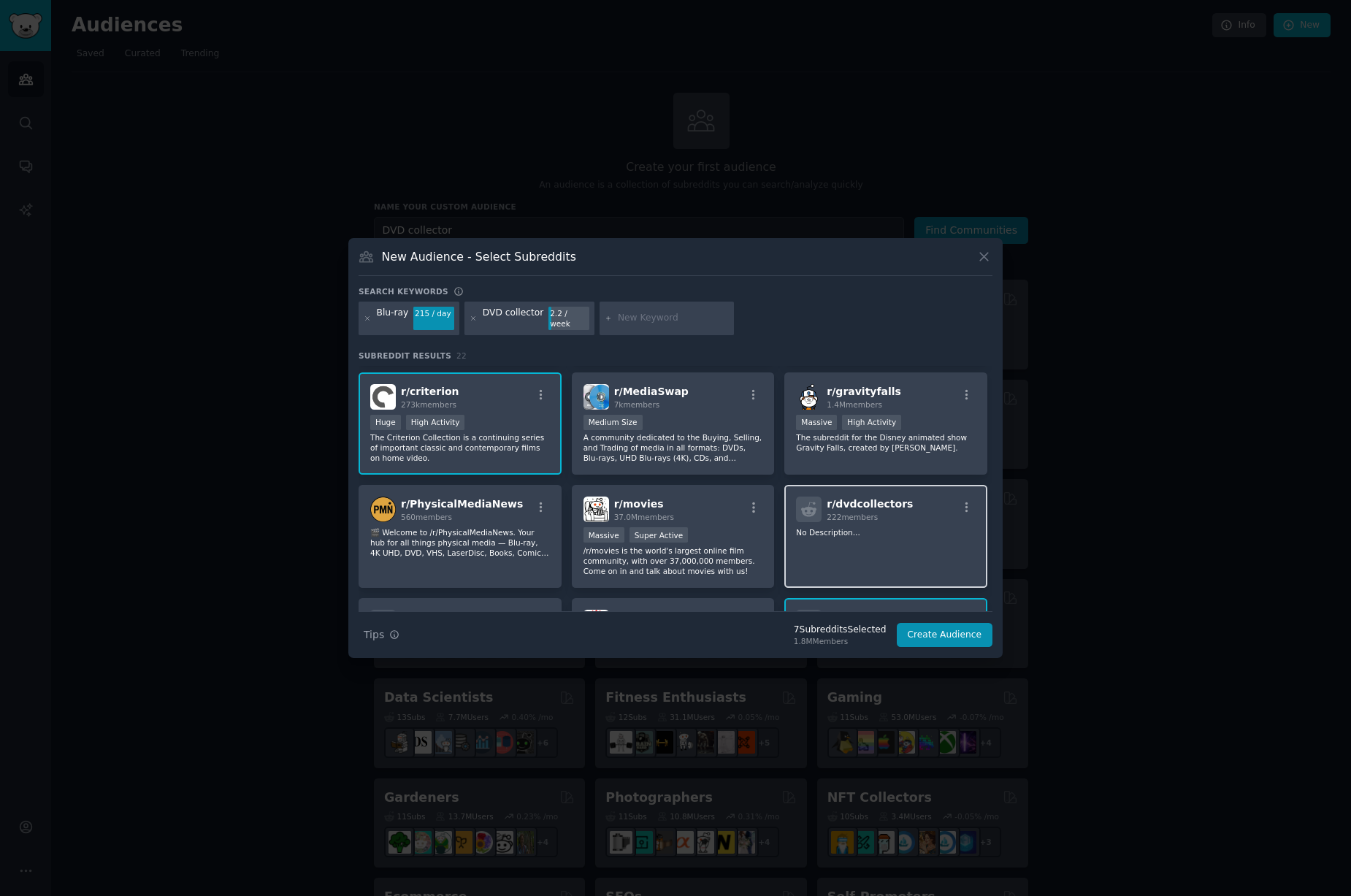
click at [919, 531] on p "No Description..." at bounding box center [886, 532] width 179 height 10
click at [942, 634] on button "Create Audience" at bounding box center [945, 635] width 96 height 25
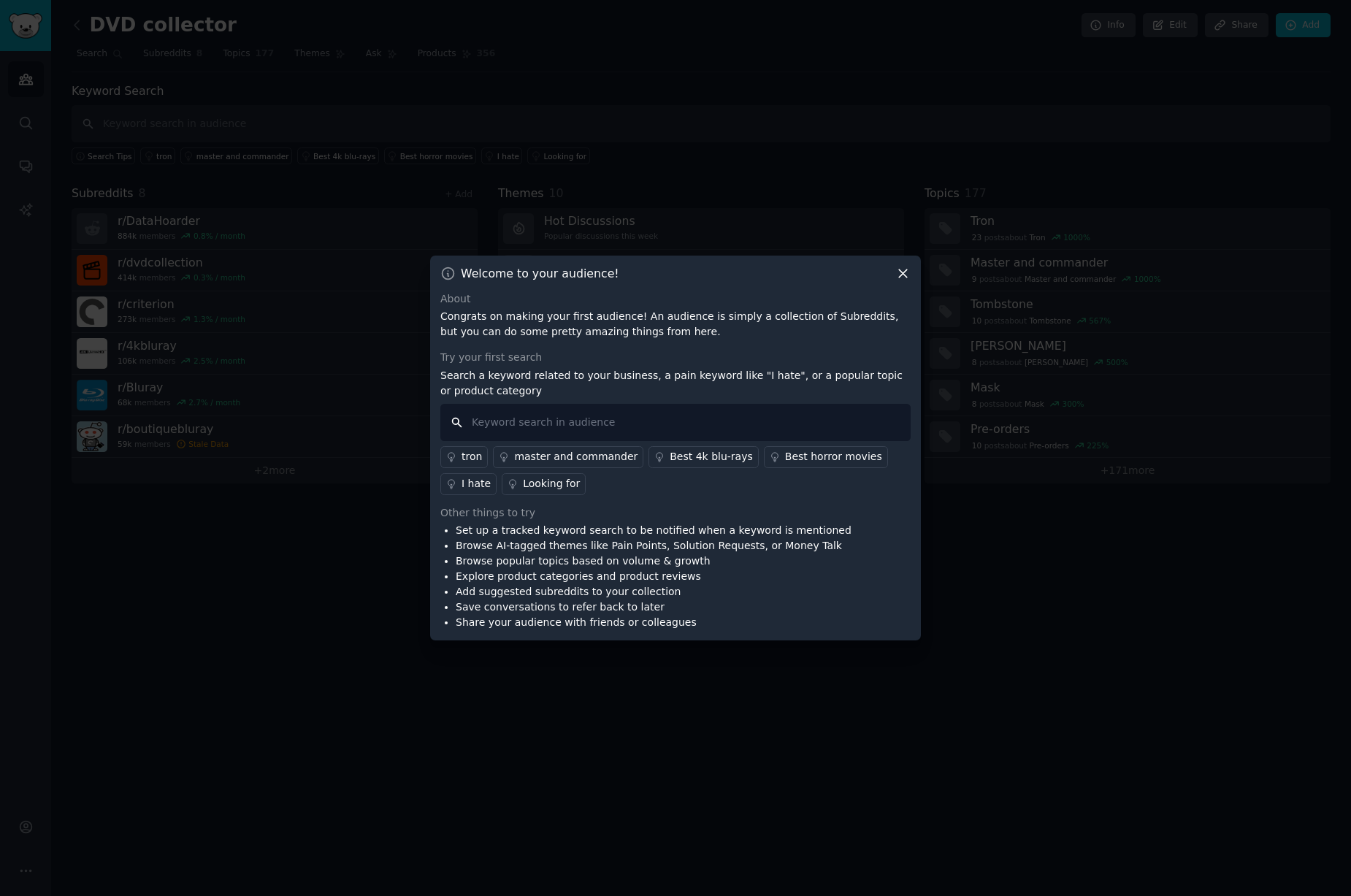
click at [526, 417] on input "text" at bounding box center [675, 422] width 470 height 37
drag, startPoint x: 509, startPoint y: 421, endPoint x: 465, endPoint y: 425, distance: 44.2
click at [465, 426] on input "digitize dvd" at bounding box center [675, 422] width 470 height 37
type input "convert dvd"
click at [550, 421] on input "convert dvd" at bounding box center [675, 422] width 470 height 37
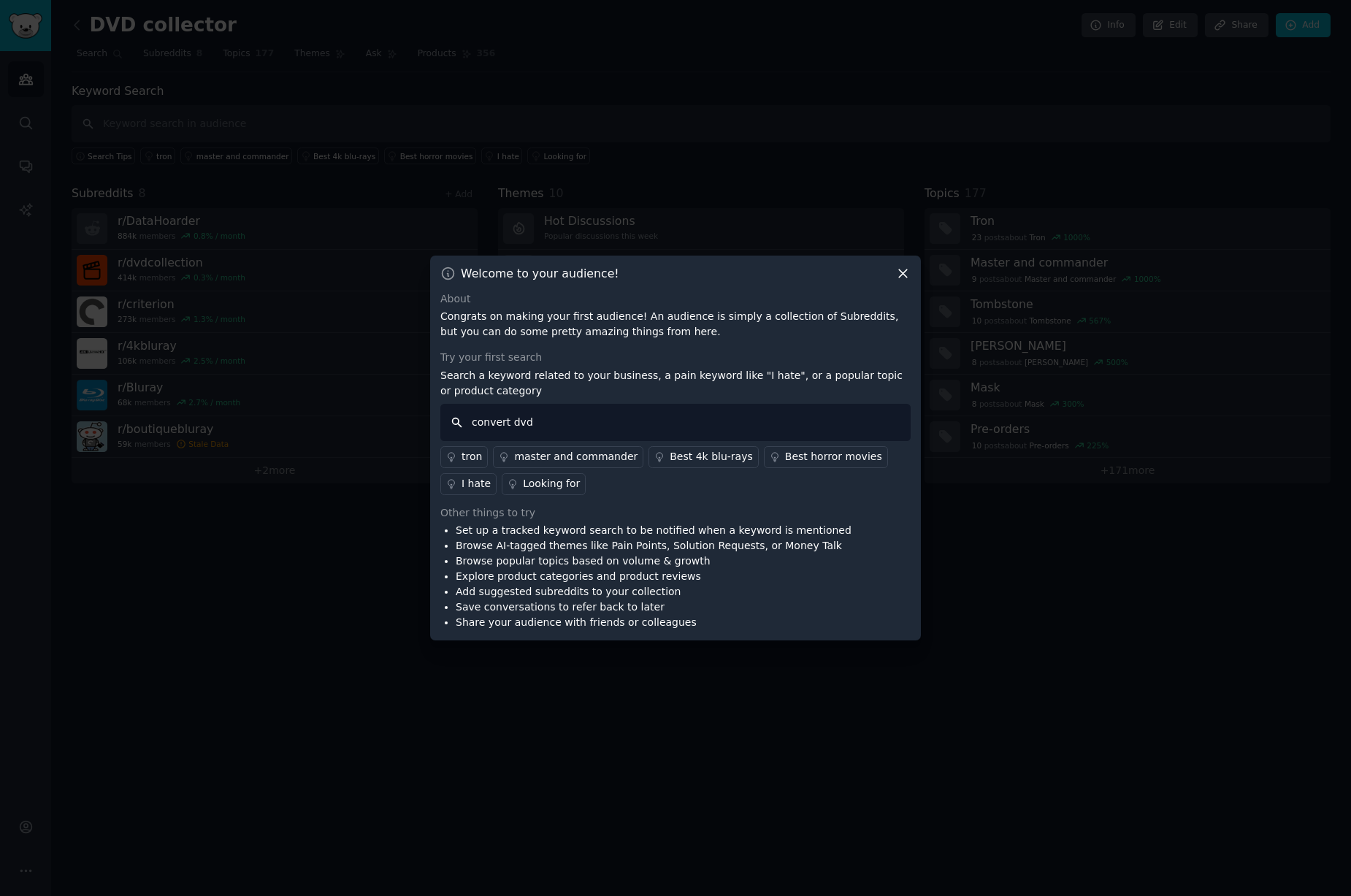
click at [456, 420] on input "convert dvd" at bounding box center [675, 422] width 470 height 37
click at [543, 421] on input "convert dvd" at bounding box center [675, 422] width 470 height 37
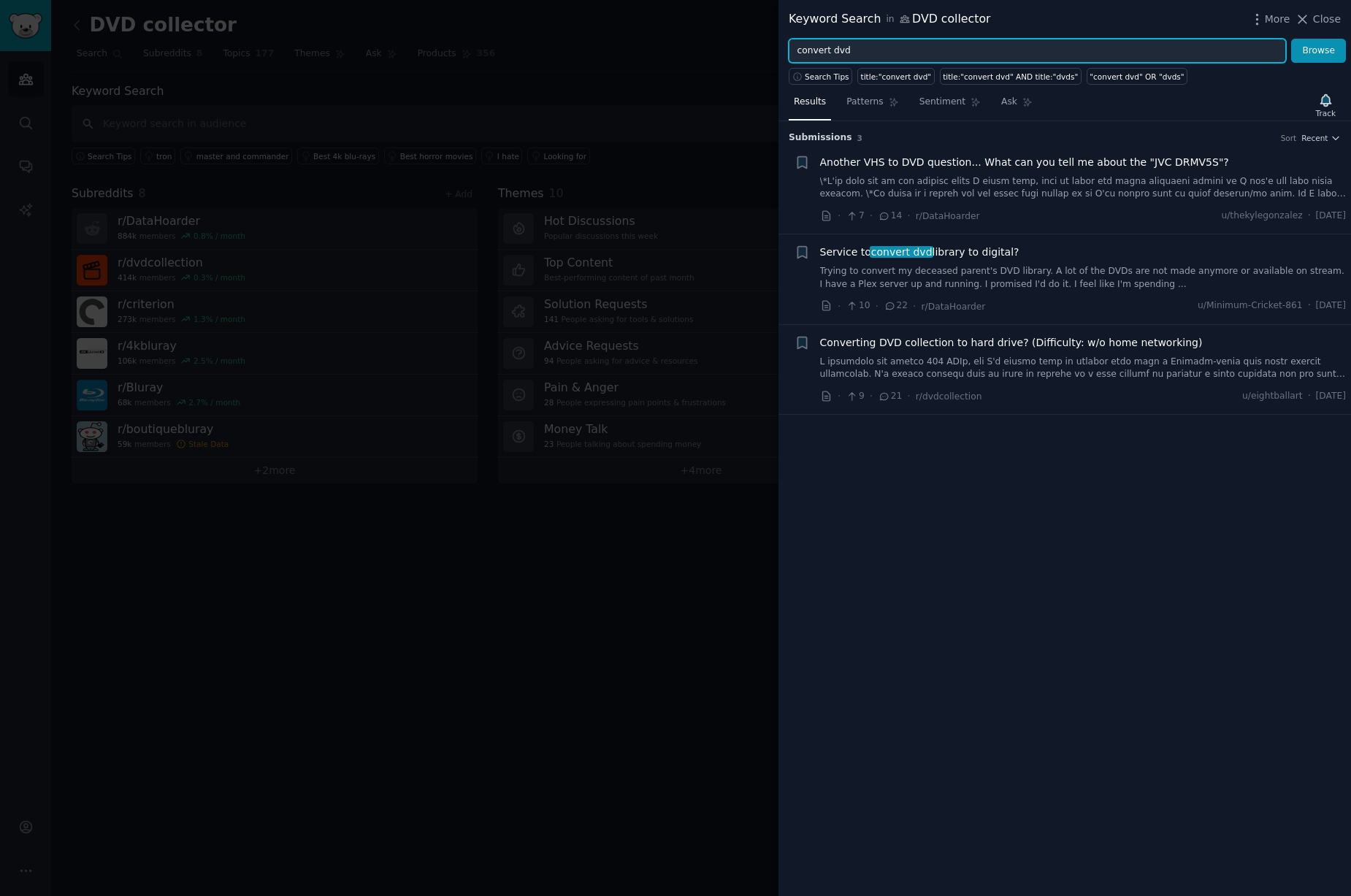
drag, startPoint x: 872, startPoint y: 45, endPoint x: 764, endPoint y: 49, distance: 108.1
click at [764, 49] on div "Keyword Search in DVD collector More Close convert dvd Browse Search Tips title…" at bounding box center [676, 448] width 1351 height 896
type input "dvd to mp4"
click at [1291, 38] on button "Browse" at bounding box center [1318, 50] width 55 height 25
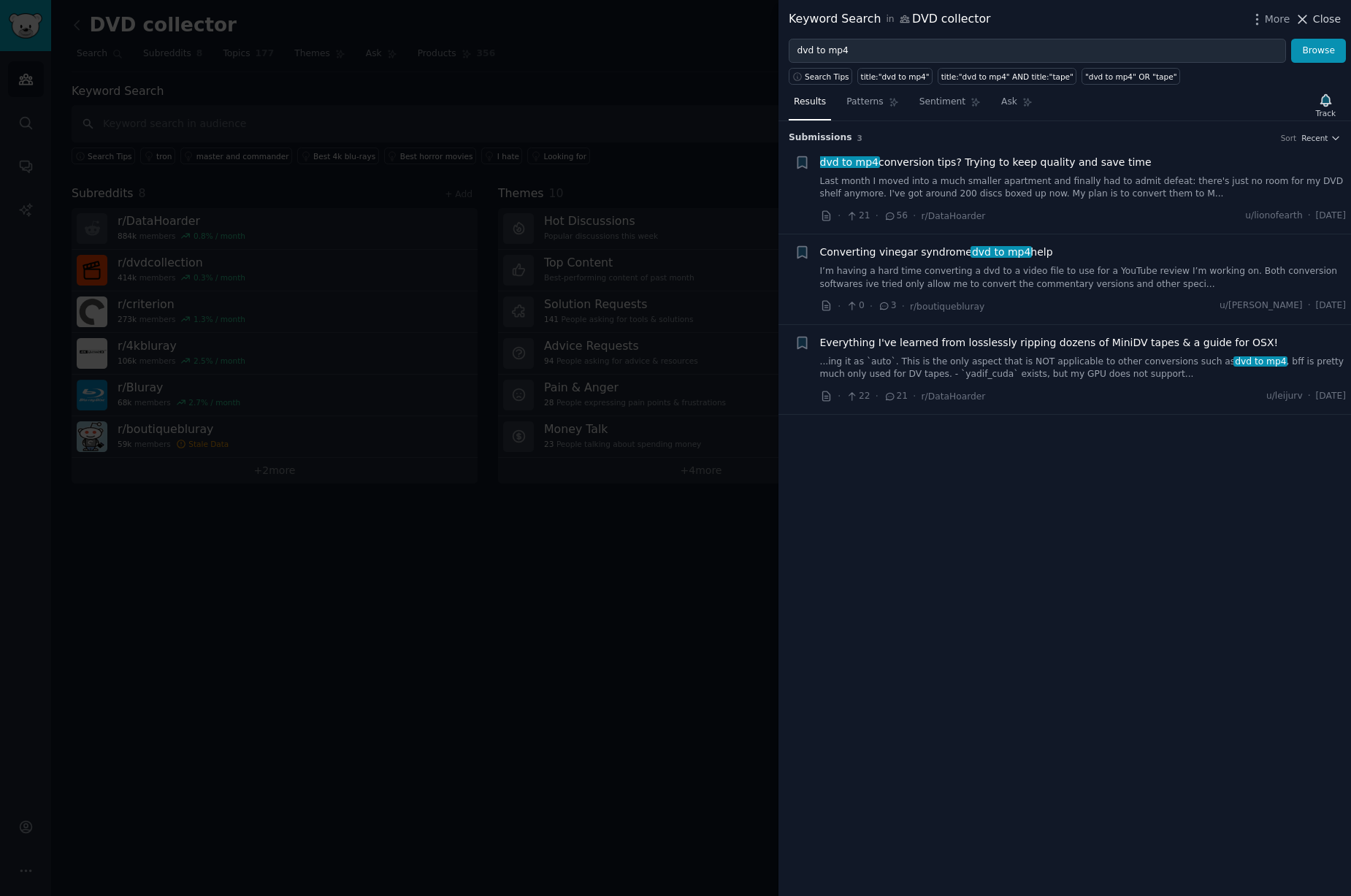
click at [1303, 19] on icon at bounding box center [1303, 19] width 8 height 8
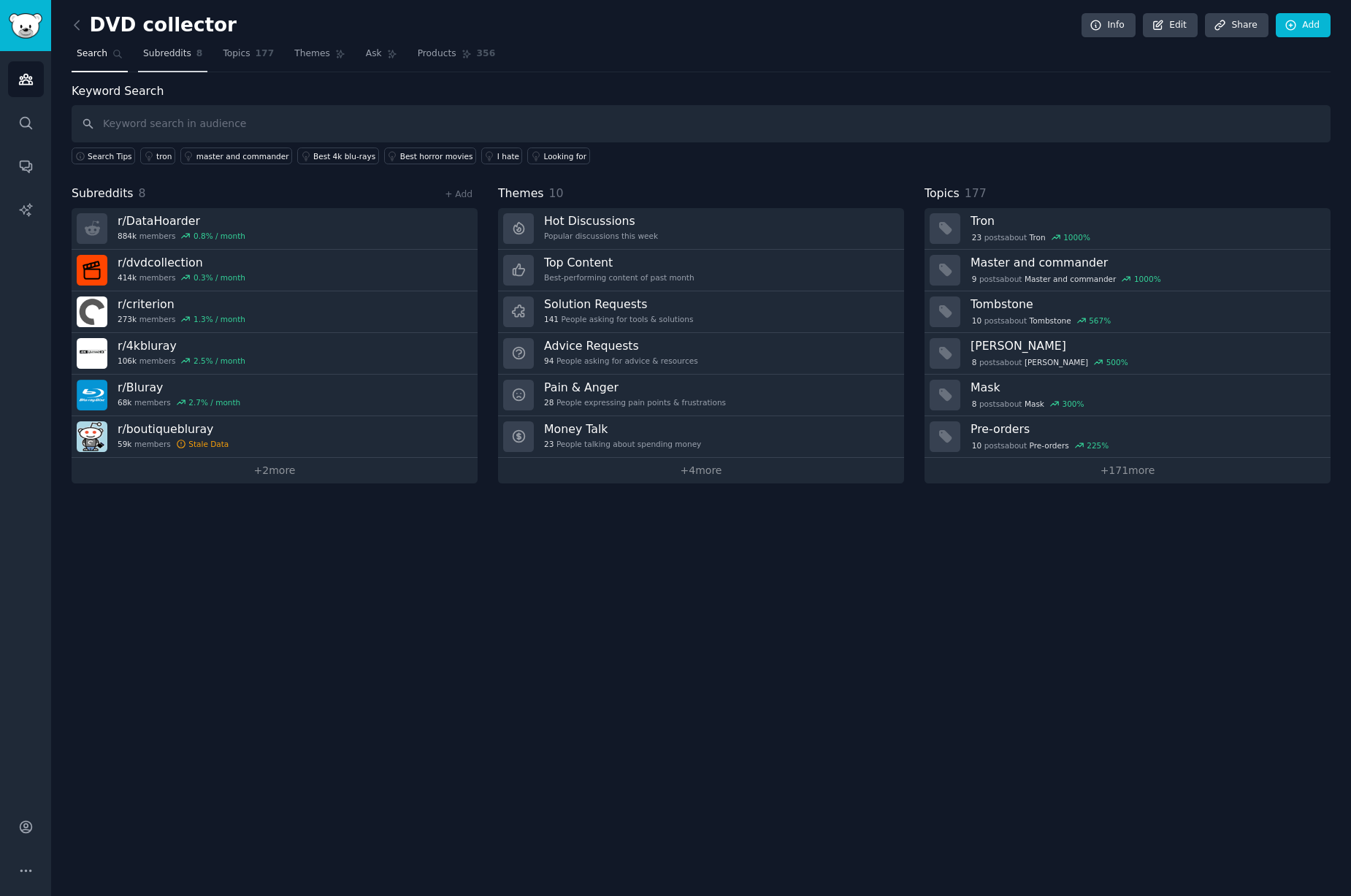
click at [150, 57] on span "Subreddits" at bounding box center [167, 54] width 49 height 13
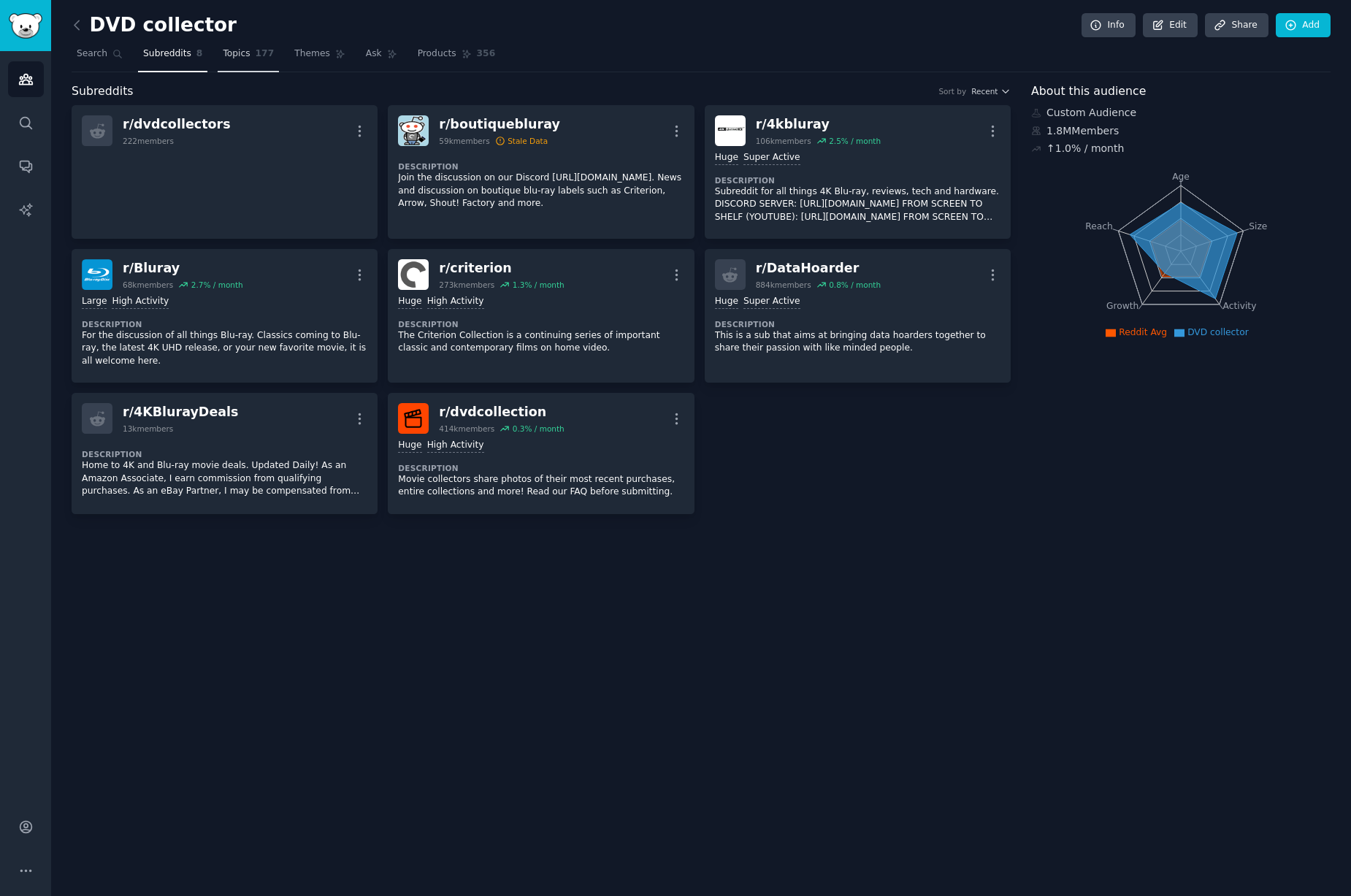
click at [236, 58] on span "Topics" at bounding box center [235, 54] width 27 height 13
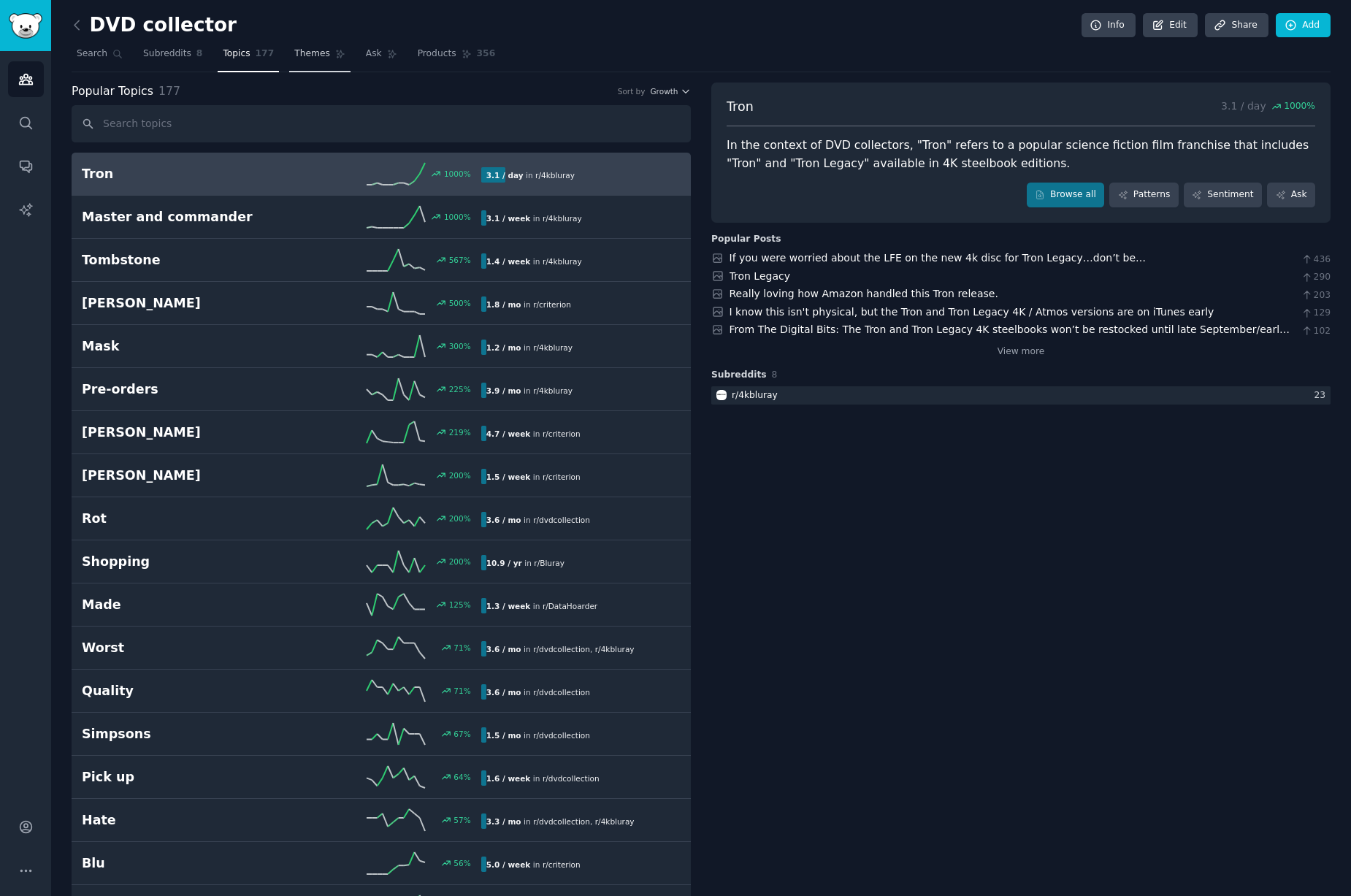
click at [309, 52] on span "Themes" at bounding box center [312, 54] width 36 height 13
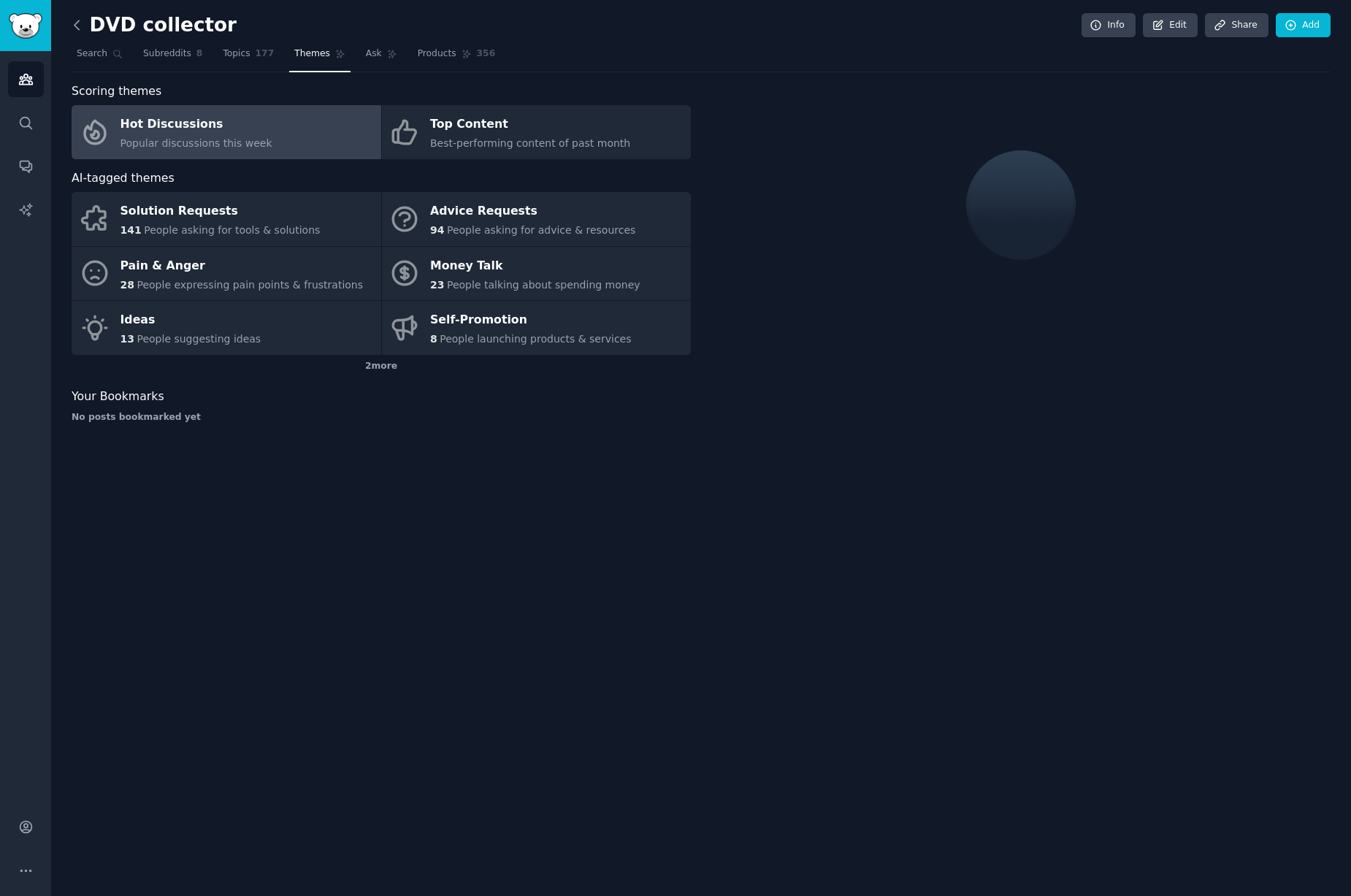
click at [82, 28] on icon at bounding box center [77, 25] width 15 height 15
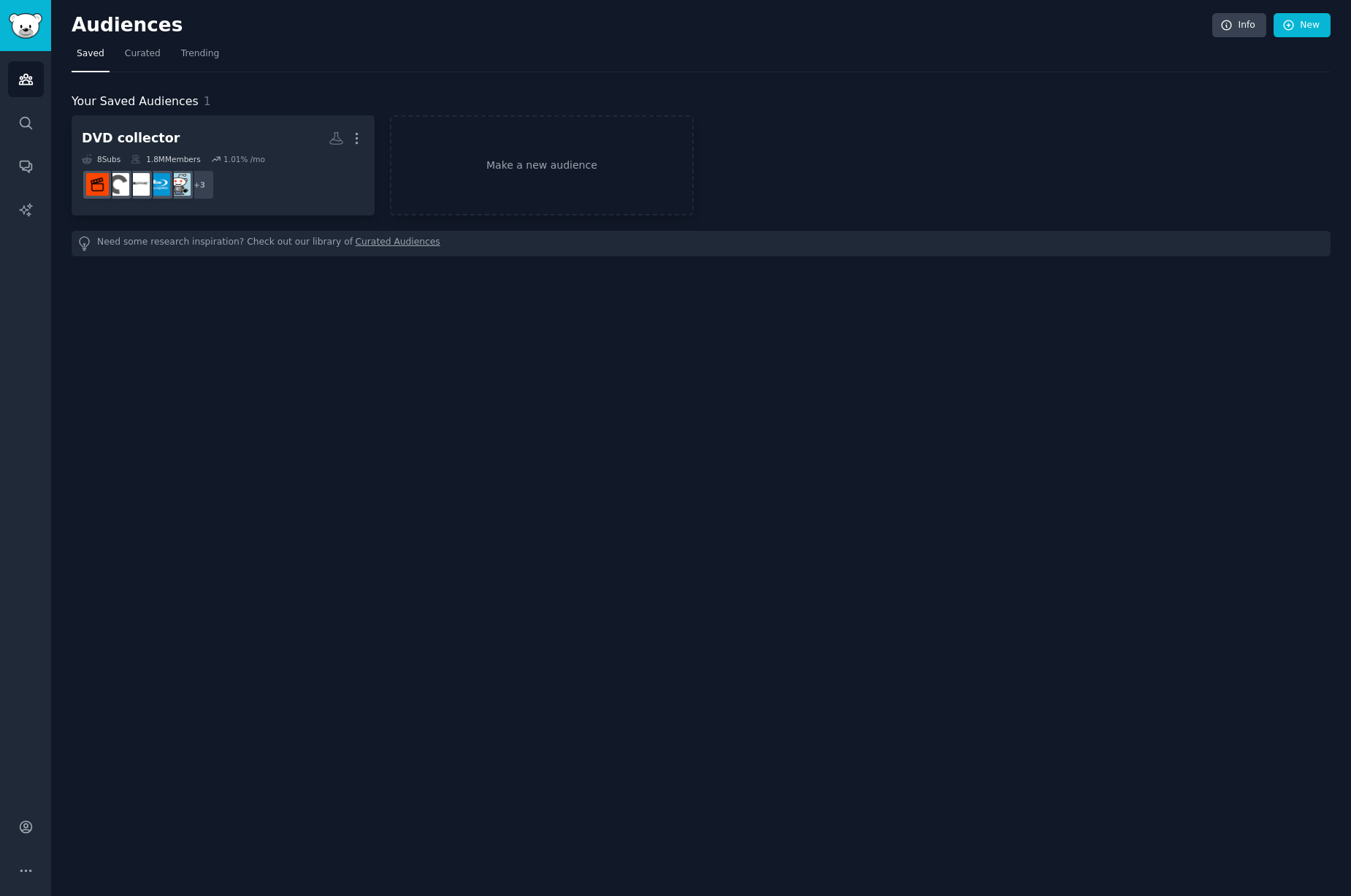
click at [350, 457] on div "Audiences Info New Saved Curated Trending Your Saved Audiences 1 DVD collector …" at bounding box center [702, 448] width 1301 height 896
click at [144, 52] on span "Curated" at bounding box center [143, 54] width 36 height 13
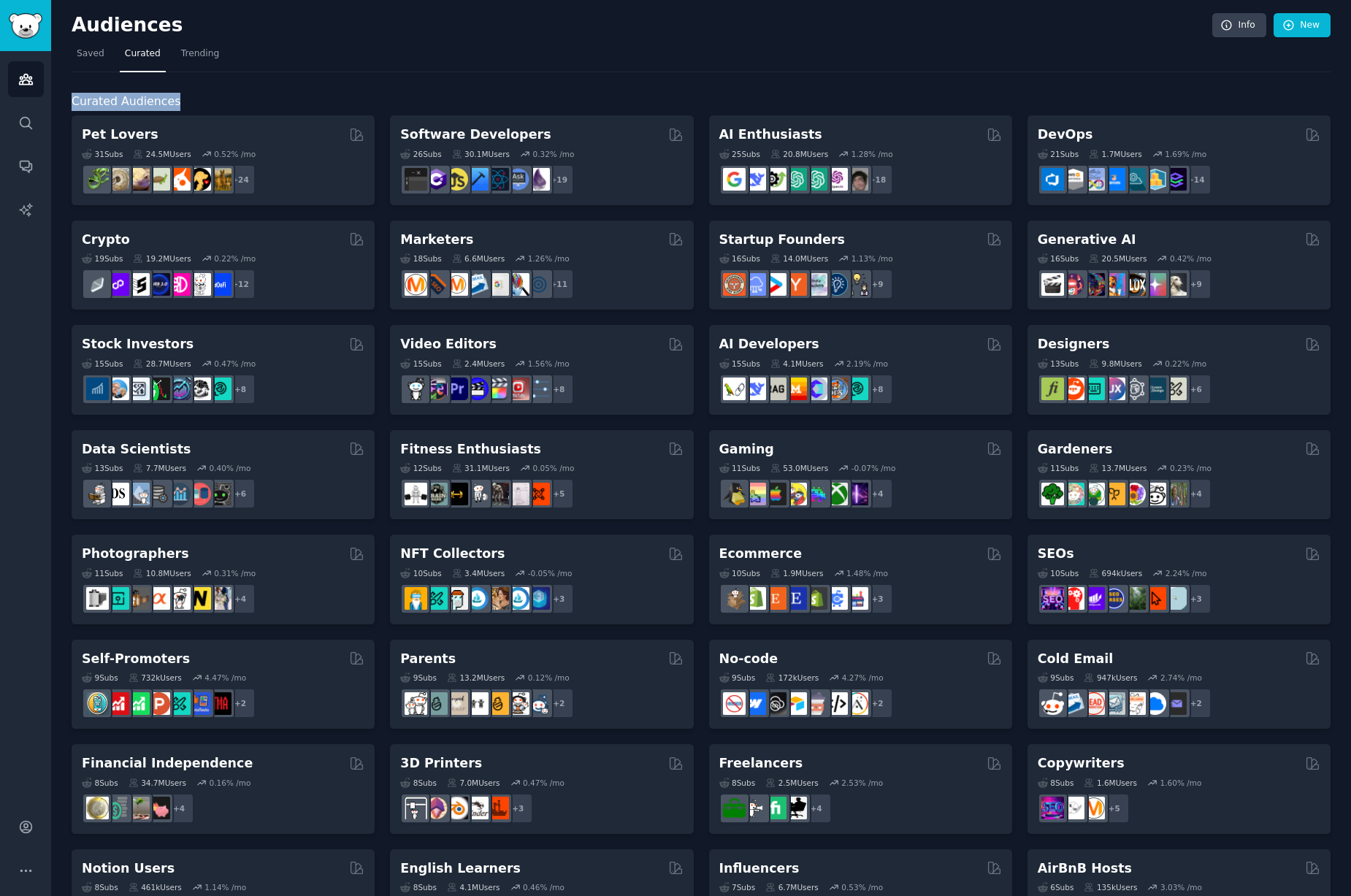
drag, startPoint x: 180, startPoint y: 94, endPoint x: 68, endPoint y: 92, distance: 112.0
click at [67, 92] on div "Audiences Info New Saved Curated Trending Curated Audiences Pet Lovers 31 Sub s…" at bounding box center [702, 584] width 1301 height 1169
click at [396, 36] on h2 "Audiences" at bounding box center [642, 25] width 1141 height 23
click at [201, 55] on span "Trending" at bounding box center [200, 54] width 38 height 13
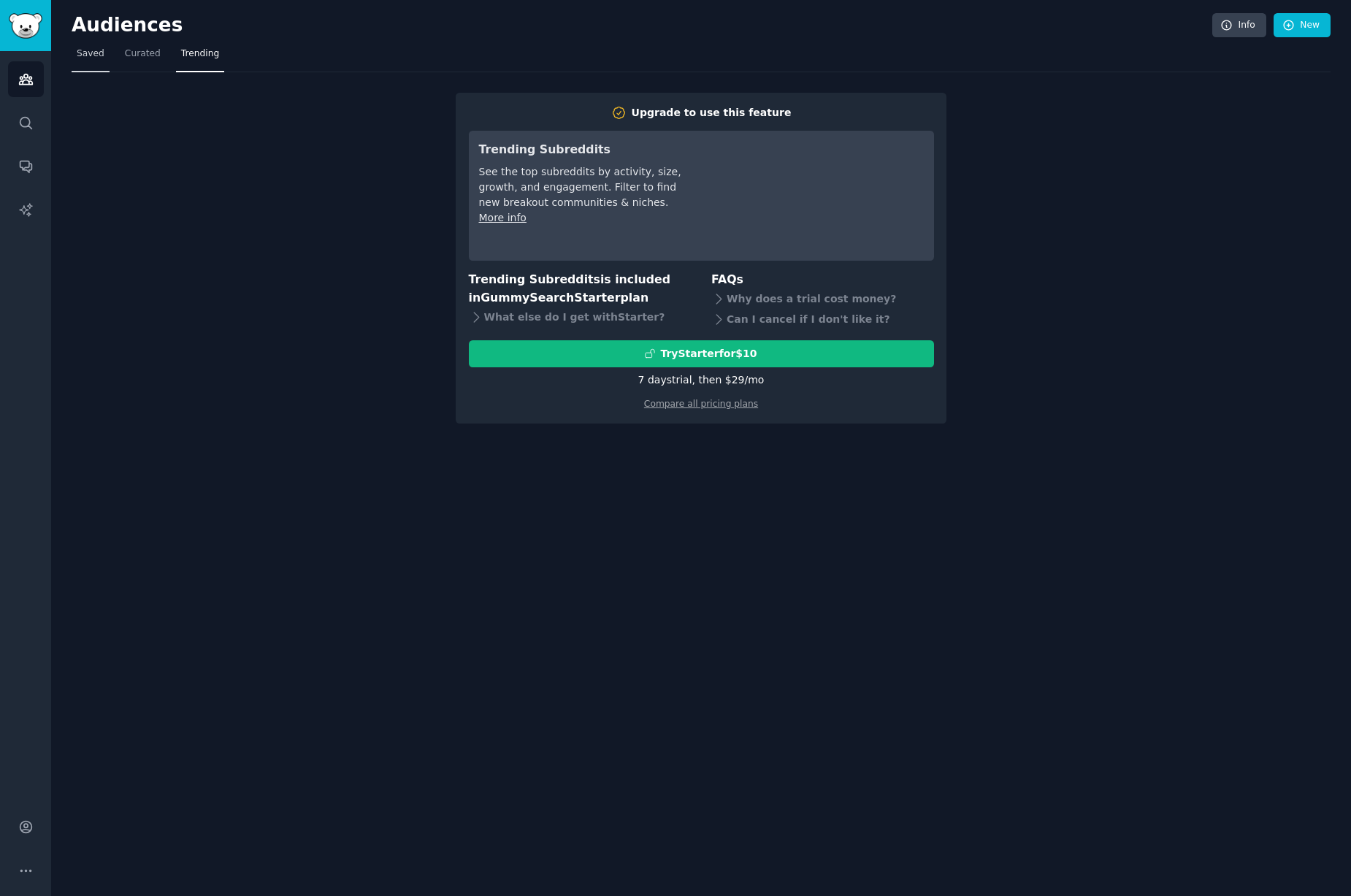
click at [76, 55] on link "Saved" at bounding box center [91, 57] width 38 height 30
